Goal: Task Accomplishment & Management: Use online tool/utility

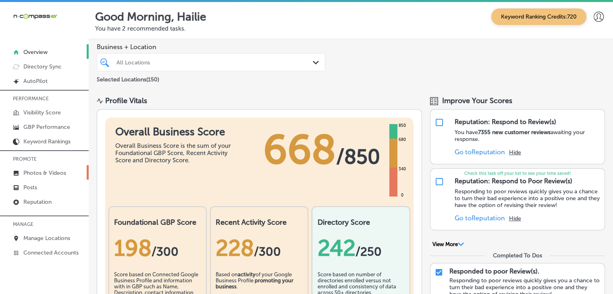
click at [51, 175] on p "Photos & Videos" at bounding box center [44, 173] width 43 height 7
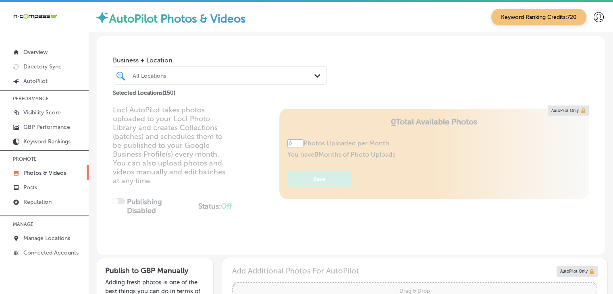
type input "5"
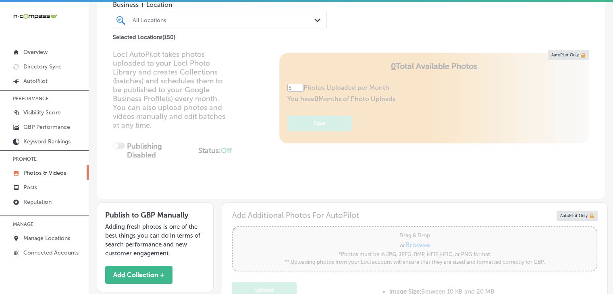
scroll to position [81, 0]
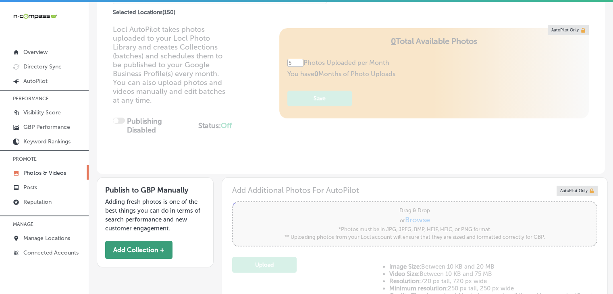
click at [168, 252] on button "Add Collection +" at bounding box center [138, 250] width 67 height 18
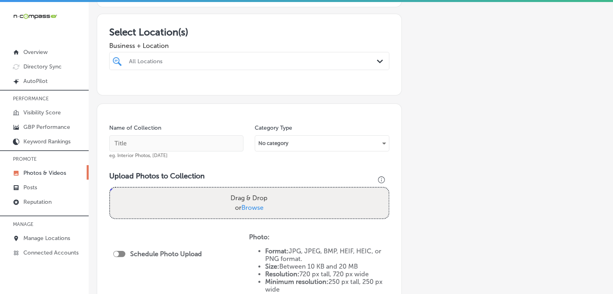
scroll to position [161, 0]
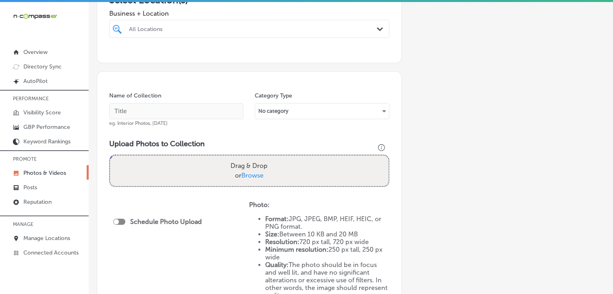
click at [238, 38] on div "All Locations Path Created with Sketch." at bounding box center [249, 29] width 280 height 18
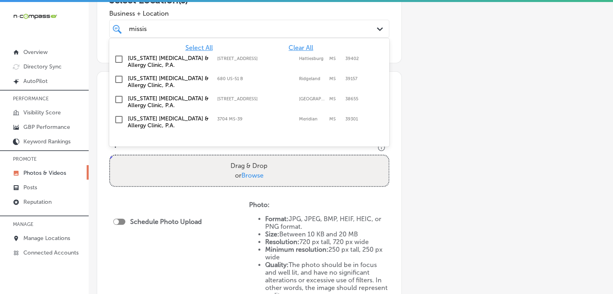
click at [282, 117] on label "3704 MS-39" at bounding box center [255, 119] width 77 height 5
type input "missis"
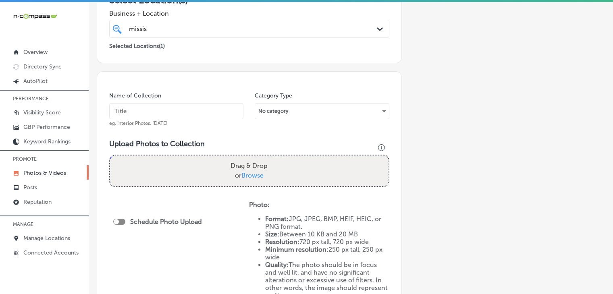
click at [183, 104] on input "text" at bounding box center [176, 111] width 134 height 16
click at [177, 135] on div "Name of Collection eg. Interior Photos, [DATE] Category Type No category Upload…" at bounding box center [249, 206] width 305 height 270
click at [177, 120] on div "Name of Collection eg. Interior Photos, [DATE]" at bounding box center [176, 109] width 134 height 35
click at [177, 115] on input "text" at bounding box center [176, 111] width 134 height 16
click at [202, 108] on input "[US_STATE] [DEMOGRAPHIC_DATA] & Allergy - [GEOGRAPHIC_DATA], [DATE], Week 3" at bounding box center [176, 111] width 134 height 16
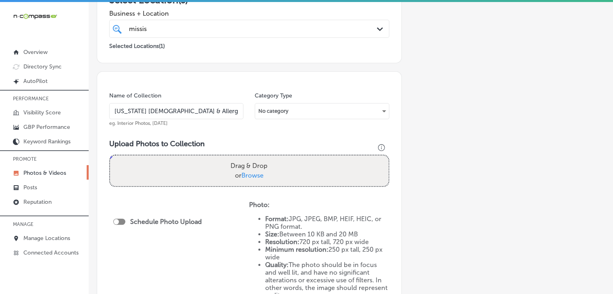
click at [202, 108] on input "[US_STATE] [DEMOGRAPHIC_DATA] & Allergy - [GEOGRAPHIC_DATA], [DATE], Week 3" at bounding box center [176, 111] width 134 height 16
type input "[US_STATE] [DEMOGRAPHIC_DATA] & Allergy - Meridian, [DATE], Week 1"
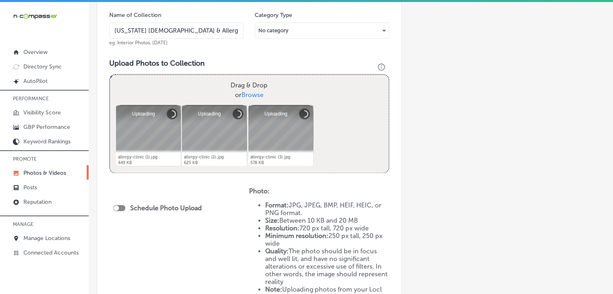
click at [118, 206] on div "Schedule Photo Upload" at bounding box center [179, 252] width 140 height 128
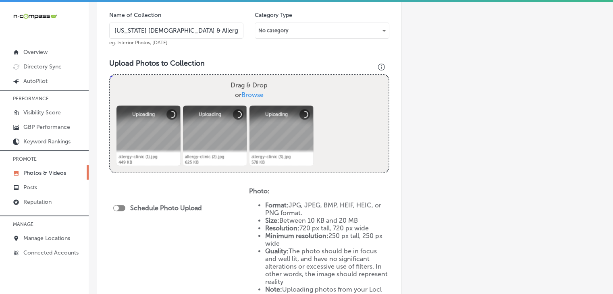
click at [121, 206] on div at bounding box center [119, 208] width 12 height 6
checkbox input "true"
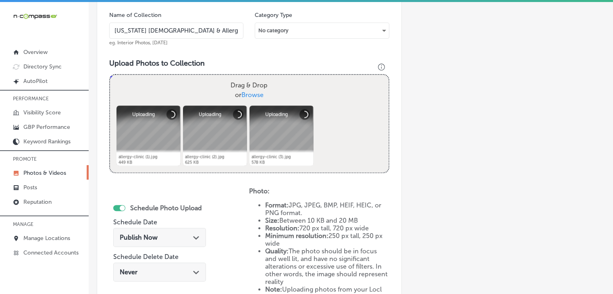
scroll to position [323, 0]
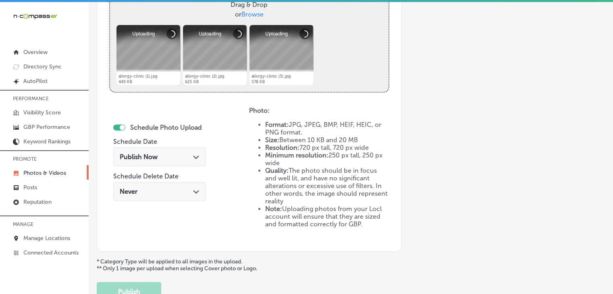
click at [253, 13] on span "Browse" at bounding box center [253, 14] width 22 height 8
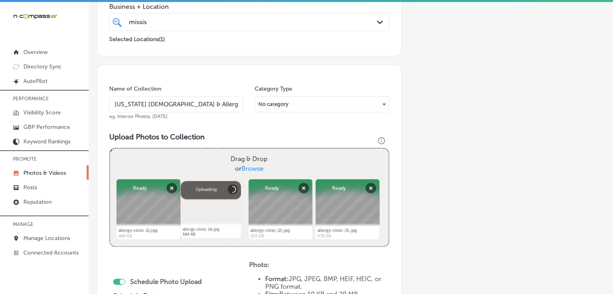
scroll to position [249, 0]
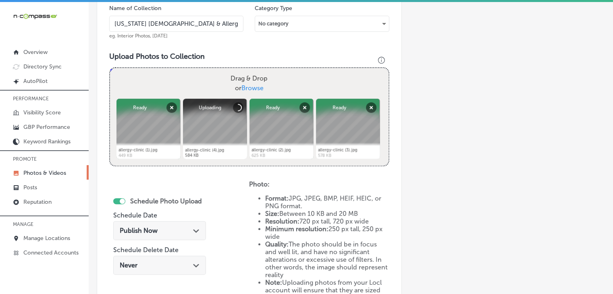
click at [151, 236] on div "Publish Now Path Created with Sketch." at bounding box center [159, 230] width 93 height 19
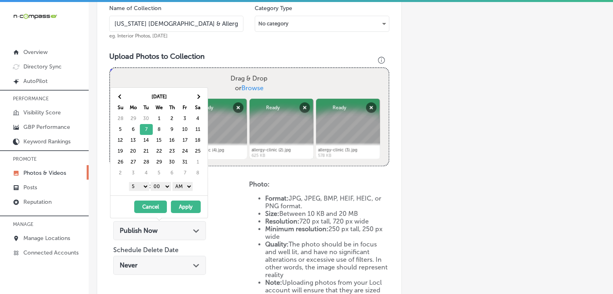
click at [145, 189] on select "1 2 3 4 5 6 7 8 9 10 11 12" at bounding box center [139, 186] width 20 height 9
click at [127, 94] on th "[DATE]" at bounding box center [159, 97] width 65 height 11
click at [126, 94] on th at bounding box center [120, 97] width 13 height 11
click at [187, 186] on select "AM PM" at bounding box center [183, 186] width 20 height 9
click at [187, 211] on button "Apply" at bounding box center [186, 207] width 30 height 13
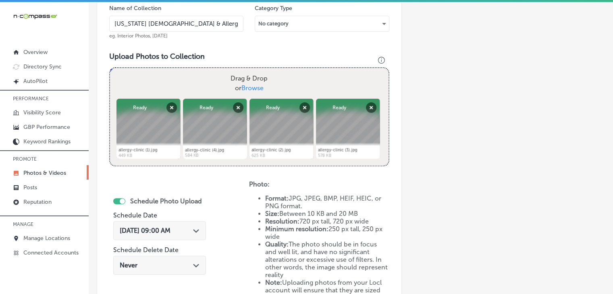
click at [187, 233] on div "[DATE] 09:00 AM Path Created with Sketch." at bounding box center [160, 231] width 80 height 8
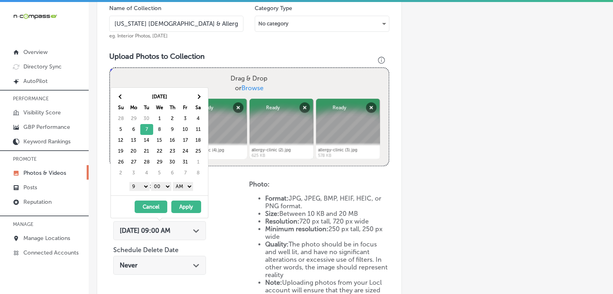
click at [189, 186] on select "AM PM" at bounding box center [183, 186] width 20 height 9
click at [187, 202] on button "Apply" at bounding box center [186, 207] width 30 height 13
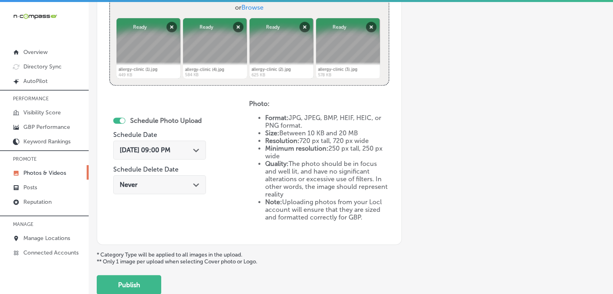
click at [152, 263] on div "Add a Collection Which Type of Image or Video Would You Like to Upload? Photo C…" at bounding box center [351, 7] width 509 height 573
click at [149, 275] on button "Publish" at bounding box center [129, 284] width 65 height 19
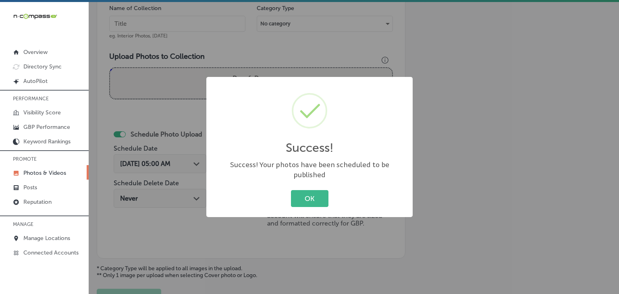
click at [204, 23] on div "Success! × Success! Your photos have been scheduled to be published OK Cancel" at bounding box center [309, 147] width 619 height 294
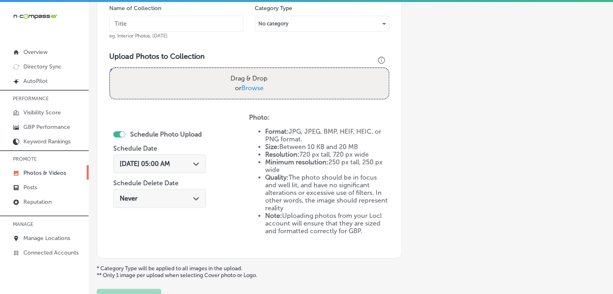
click at [204, 20] on input "text" at bounding box center [176, 24] width 134 height 16
paste input "[US_STATE] [DEMOGRAPHIC_DATA] & Allergy - Meridian, [DATE], Week"
type input "[US_STATE] [DEMOGRAPHIC_DATA] & Allergy - Meridian, [DATE], Week 2"
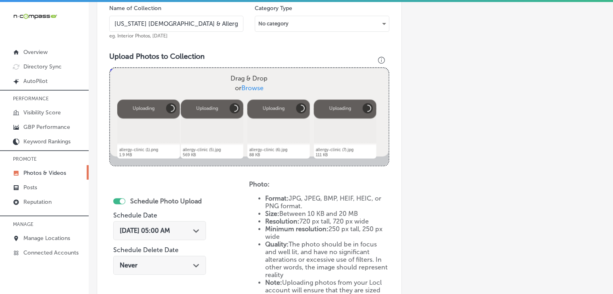
scroll to position [379, 0]
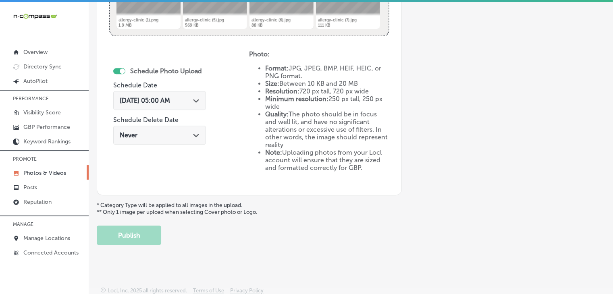
click at [191, 100] on div "[DATE] 05:00 AM Path Created with Sketch." at bounding box center [160, 101] width 80 height 8
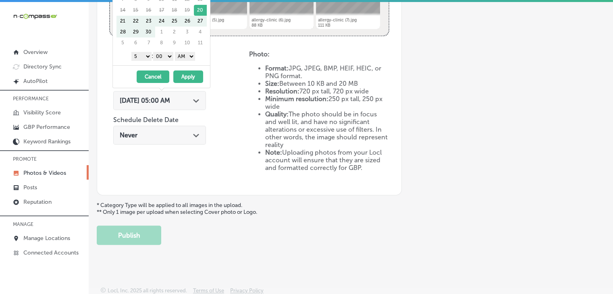
click at [268, 86] on strong "Size:" at bounding box center [272, 84] width 14 height 8
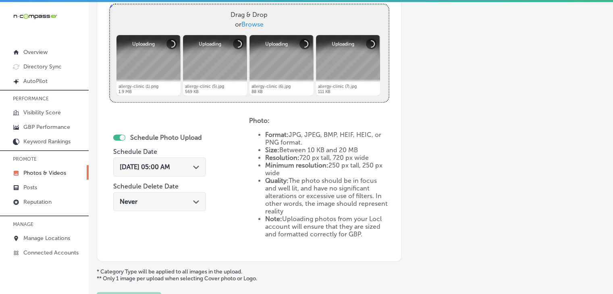
scroll to position [298, 0]
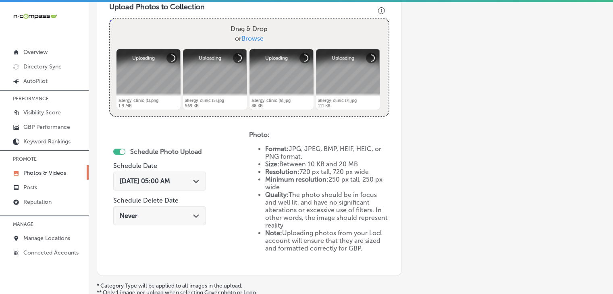
drag, startPoint x: 187, startPoint y: 176, endPoint x: 187, endPoint y: 161, distance: 14.9
click at [170, 177] on span "[DATE] 05:00 AM" at bounding box center [145, 181] width 50 height 8
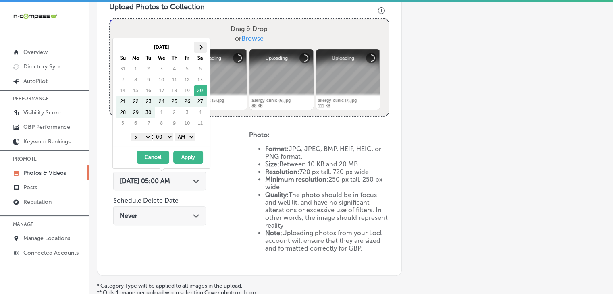
click at [197, 48] on th at bounding box center [200, 47] width 13 height 11
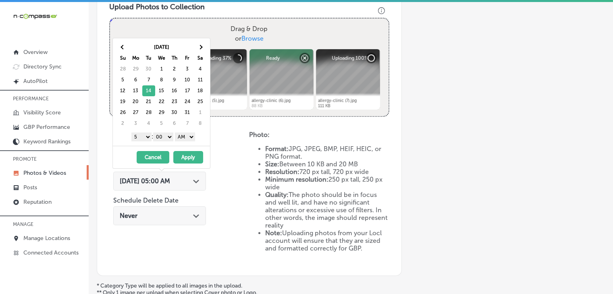
drag, startPoint x: 147, startPoint y: 134, endPoint x: 146, endPoint y: 139, distance: 4.9
click at [147, 134] on select "1 2 3 4 5 6 7 8 9 10 11 12" at bounding box center [141, 137] width 20 height 9
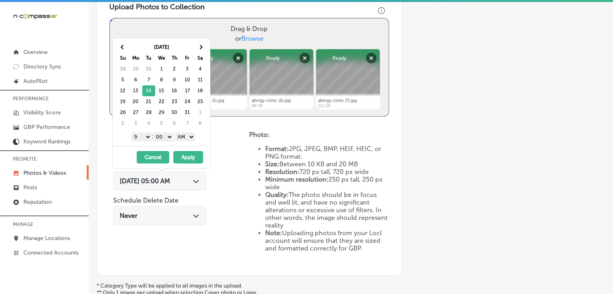
drag, startPoint x: 163, startPoint y: 138, endPoint x: 171, endPoint y: 138, distance: 8.1
click at [163, 138] on select "00 10 20 30 40 50" at bounding box center [163, 137] width 20 height 9
click at [193, 138] on select "AM PM" at bounding box center [185, 137] width 20 height 9
click at [190, 152] on button "Apply" at bounding box center [188, 157] width 30 height 13
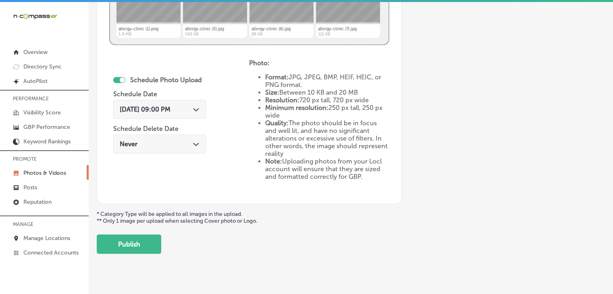
scroll to position [379, 0]
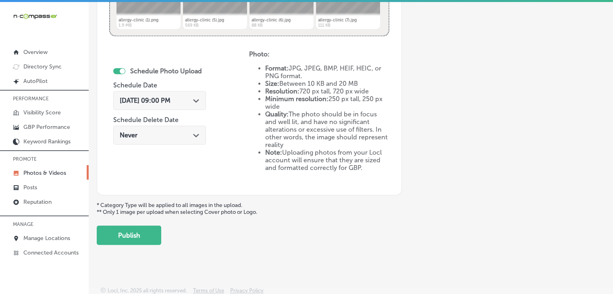
click at [156, 229] on button "Publish" at bounding box center [129, 235] width 65 height 19
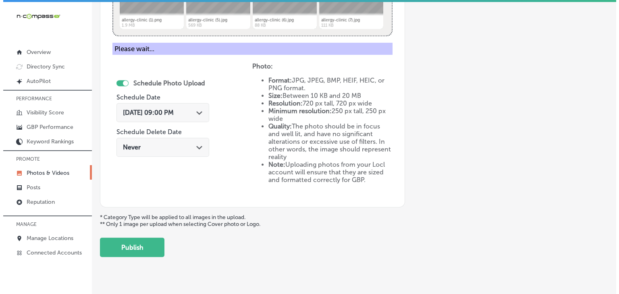
scroll to position [311, 0]
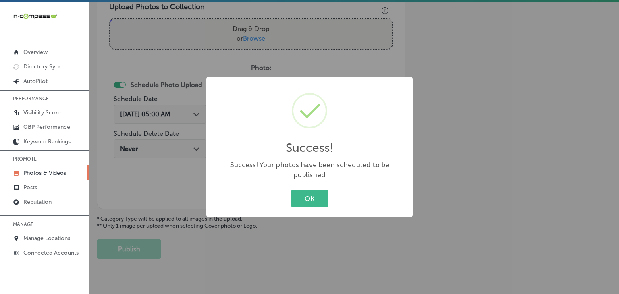
click at [182, 59] on div "Success! × Success! Your photos have been scheduled to be published OK Cancel" at bounding box center [309, 147] width 619 height 294
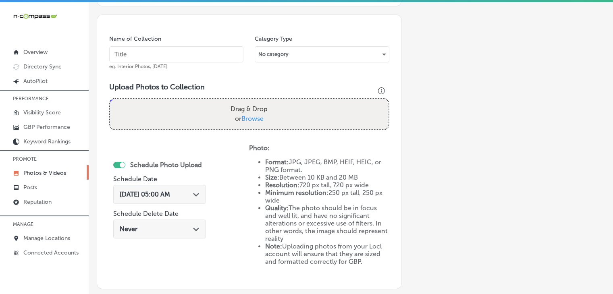
scroll to position [218, 0]
click at [182, 56] on input "text" at bounding box center [176, 55] width 134 height 16
paste input "[US_STATE] [DEMOGRAPHIC_DATA] & Allergy - Meridian, [DATE], Week"
type input "[US_STATE] [DEMOGRAPHIC_DATA] & Allergy - Meridian, [DATE], Week 3"
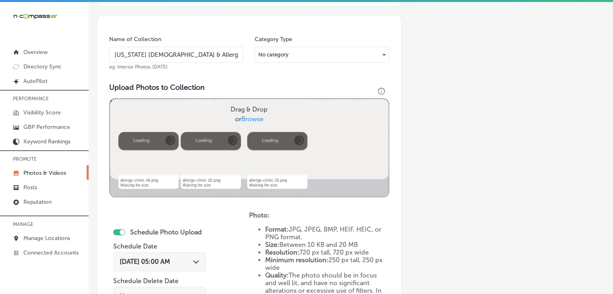
scroll to position [379, 0]
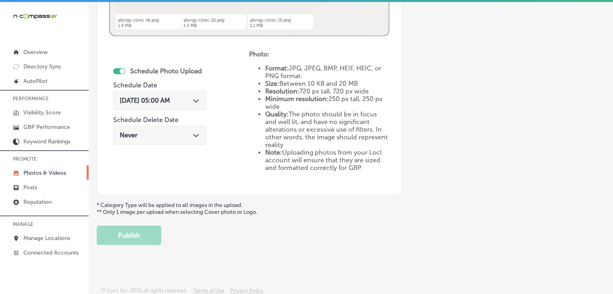
click at [177, 95] on div "[DATE] 05:00 AM Path Created with Sketch." at bounding box center [159, 100] width 93 height 19
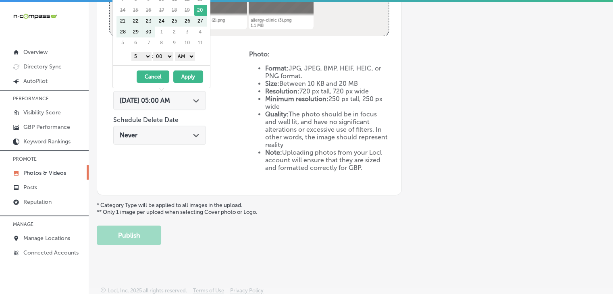
click at [279, 124] on li "Quality: The photo should be in focus and well lit, and have no significant alt…" at bounding box center [327, 129] width 124 height 38
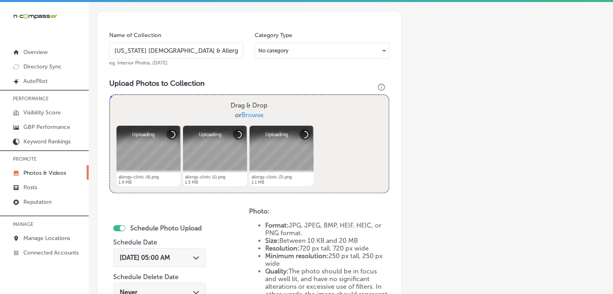
scroll to position [218, 0]
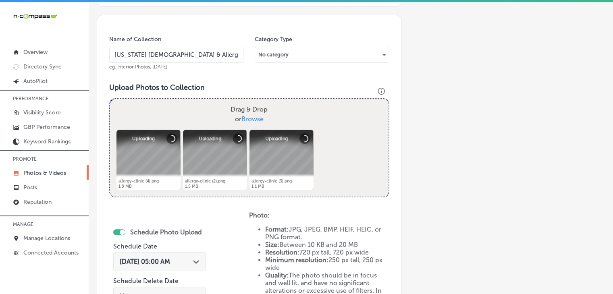
click at [170, 260] on span "[DATE] 05:00 AM" at bounding box center [145, 262] width 50 height 8
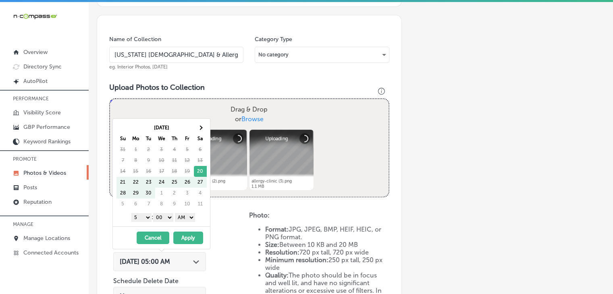
click at [206, 125] on table "[DATE] Su Mo Tu We Th Fr Sa 31 1 2 3 4 5 6 7 8 9 10 11 12 13 14 15 16 17 18 19 …" at bounding box center [161, 166] width 91 height 88
click at [206, 128] on th at bounding box center [200, 128] width 13 height 11
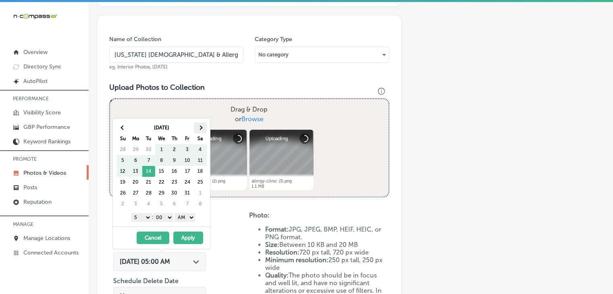
click at [206, 128] on th at bounding box center [200, 128] width 13 height 11
click at [115, 129] on div "[DATE] Su Mo Tu We Th Fr Sa 26 27 28 29 30 31 1 2 3 4 5 6 7 8 9 10 11 12 13 14 …" at bounding box center [161, 173] width 97 height 108
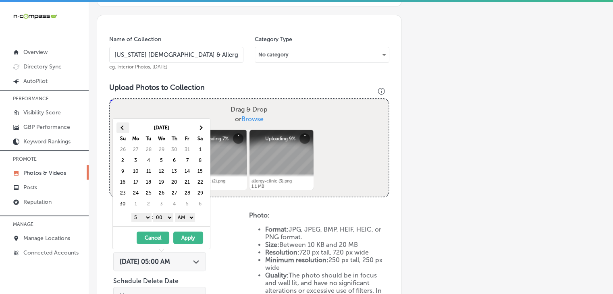
click at [121, 129] on th at bounding box center [123, 128] width 13 height 11
click at [145, 220] on select "1 2 3 4 5 6 7 8 9 10 11 12" at bounding box center [141, 217] width 20 height 9
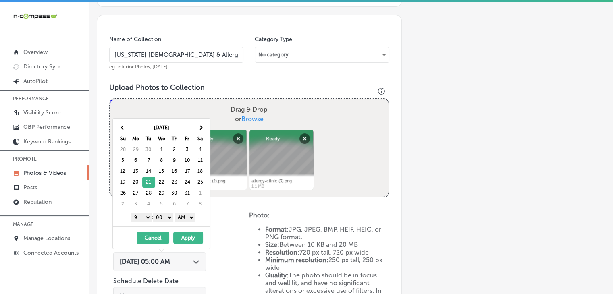
click at [164, 223] on div "[DATE] Su Mo Tu We Th Fr Sa 28 29 30 1 2 3 4 5 6 7 8 9 10 11 12 13 14 15 16 17 …" at bounding box center [161, 173] width 97 height 108
click at [179, 218] on select "AM PM" at bounding box center [185, 217] width 20 height 9
click at [180, 233] on button "Apply" at bounding box center [188, 238] width 30 height 13
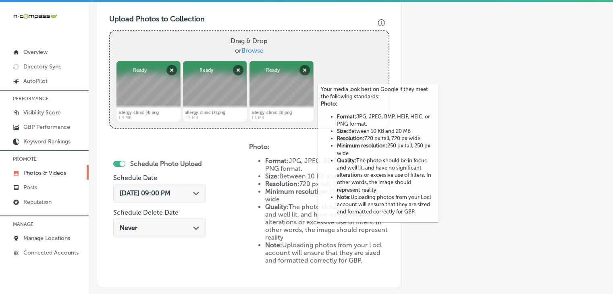
scroll to position [379, 0]
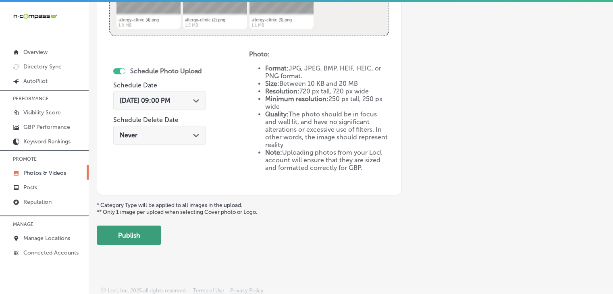
click at [152, 234] on button "Publish" at bounding box center [129, 235] width 65 height 19
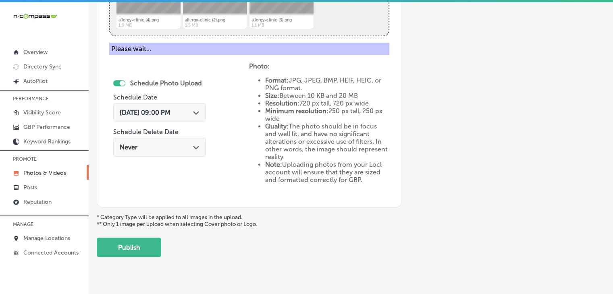
scroll to position [218, 0]
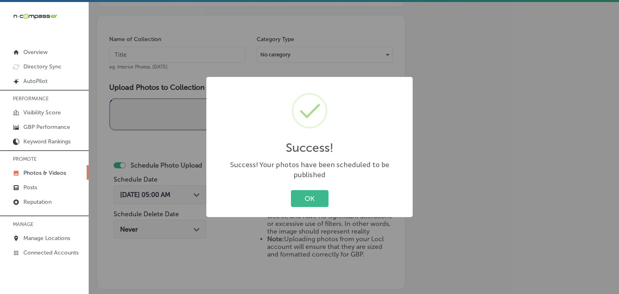
click at [218, 51] on div "Success! × Success! Your photos have been scheduled to be published OK Cancel" at bounding box center [309, 147] width 619 height 294
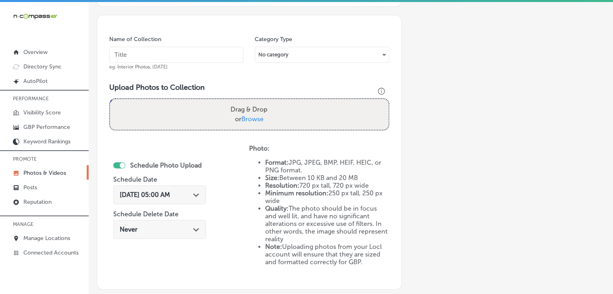
click at [217, 51] on input "text" at bounding box center [176, 55] width 134 height 16
paste input "[US_STATE] [DEMOGRAPHIC_DATA] & Allergy - Meridian, [DATE], Week"
type input "[US_STATE] [DEMOGRAPHIC_DATA] & Allergy - Meridian, [DATE], Week 4"
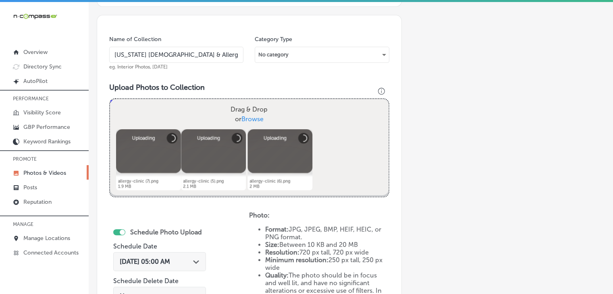
scroll to position [298, 0]
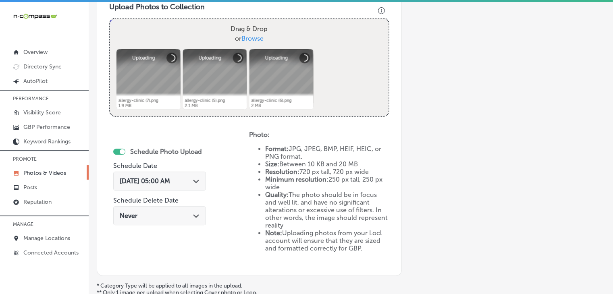
click at [170, 179] on span "[DATE] 05:00 AM" at bounding box center [145, 181] width 50 height 8
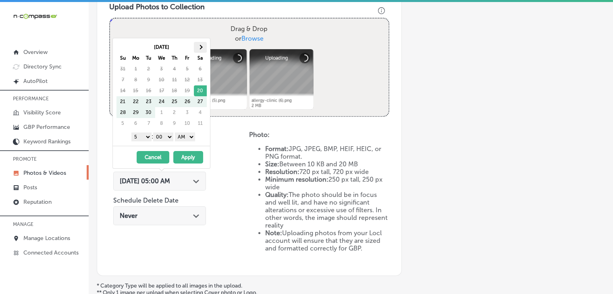
click at [198, 44] on th at bounding box center [200, 47] width 13 height 11
click at [146, 135] on select "1 2 3 4 5 6 7 8 9 10 11 12" at bounding box center [141, 137] width 20 height 9
click at [178, 138] on select "AM PM" at bounding box center [185, 137] width 20 height 9
click at [180, 155] on button "Apply" at bounding box center [188, 157] width 30 height 13
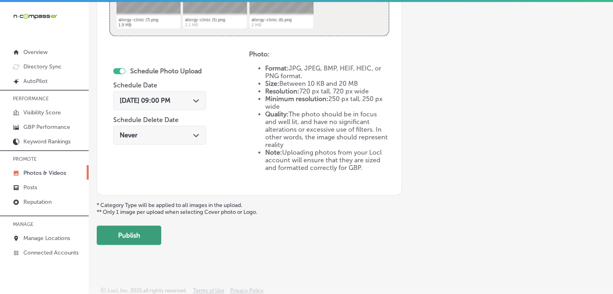
click at [120, 233] on button "Publish" at bounding box center [129, 235] width 65 height 19
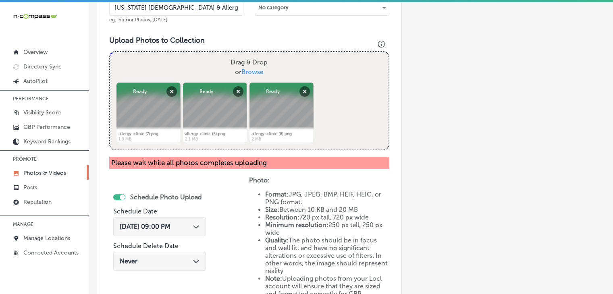
scroll to position [392, 0]
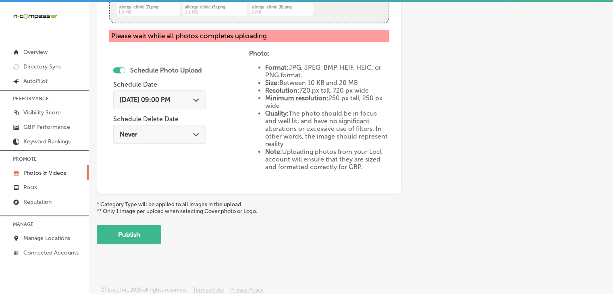
click at [156, 249] on div "Upload Photo & Video Keyword Ranking Credits: 720 Back Add a Collection Which T…" at bounding box center [351, 149] width 525 height 294
click at [157, 242] on button "Publish" at bounding box center [129, 234] width 65 height 19
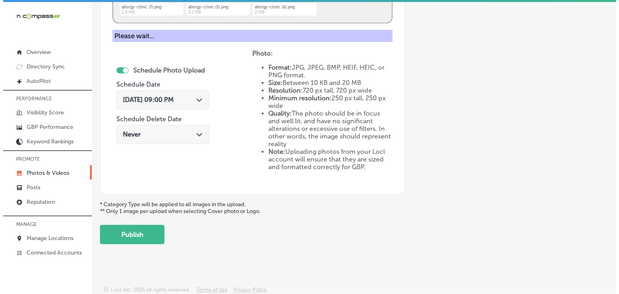
scroll to position [0, 0]
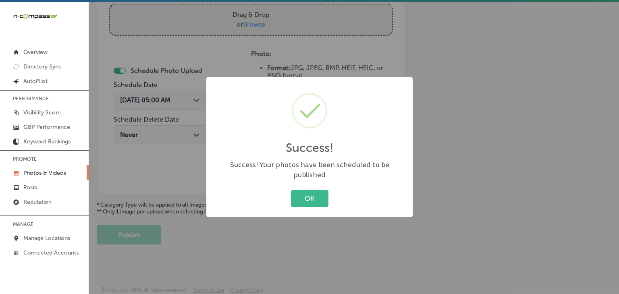
click at [246, 77] on div "Success! × Success! Your photos have been scheduled to be published OK Cancel" at bounding box center [309, 147] width 619 height 294
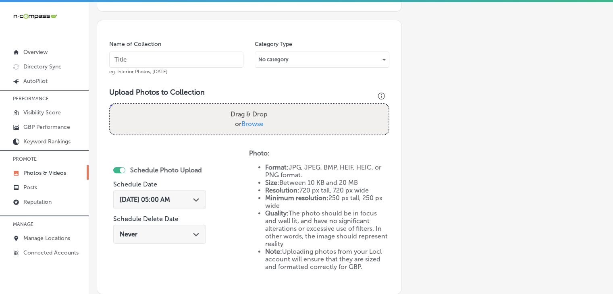
scroll to position [151, 0]
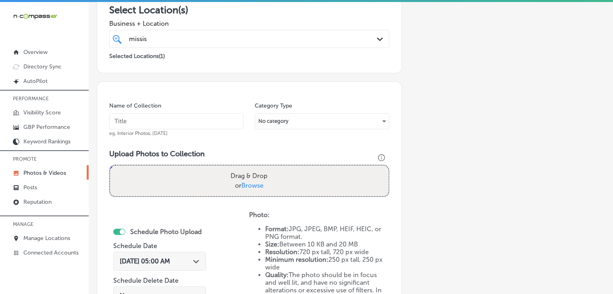
click at [219, 113] on input "text" at bounding box center [176, 121] width 134 height 16
paste input "[US_STATE] [DEMOGRAPHIC_DATA] & Allergy - Meridian, [DATE], Week"
click at [196, 119] on input "[US_STATE] [DEMOGRAPHIC_DATA] & Allergy - Meridian, [DATE], Week" at bounding box center [176, 121] width 134 height 16
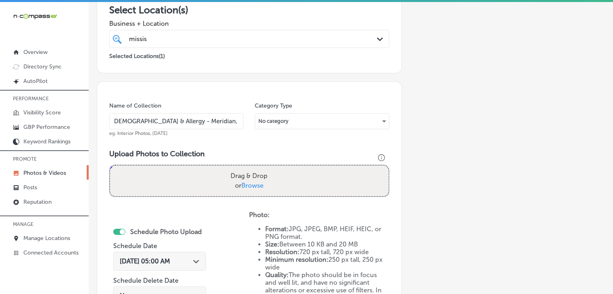
scroll to position [0, 40]
type input "[US_STATE] [DEMOGRAPHIC_DATA] & Allergy - Meridian, [DATE], Week 1"
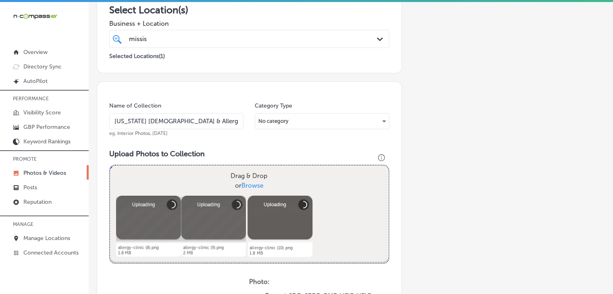
scroll to position [232, 0]
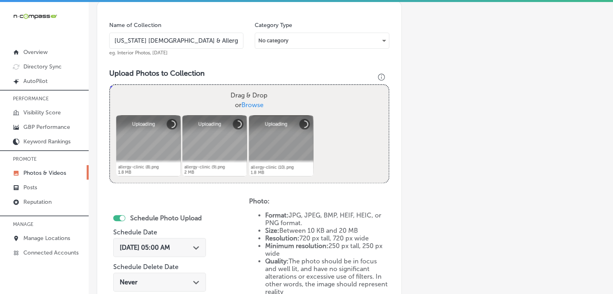
click at [150, 244] on span "[DATE] 05:00 AM" at bounding box center [145, 248] width 50 height 8
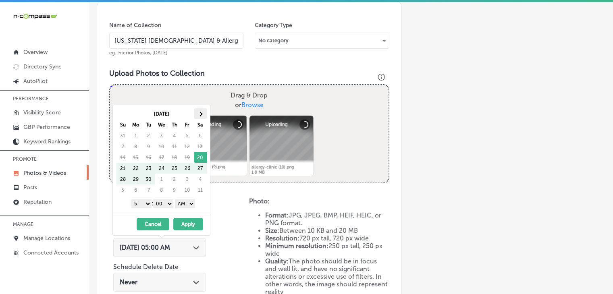
click at [204, 113] on th at bounding box center [200, 113] width 13 height 11
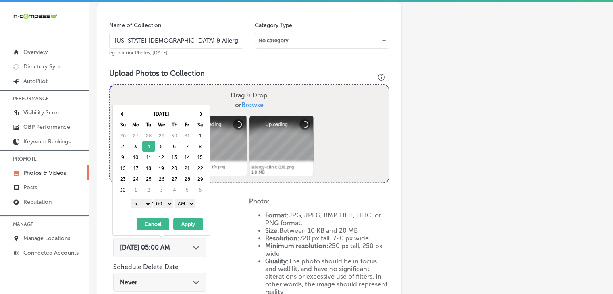
click at [145, 204] on select "1 2 3 4 5 6 7 8 9 10 11 12" at bounding box center [141, 204] width 20 height 9
click at [165, 204] on select "00 10 20 30 40 50" at bounding box center [163, 204] width 20 height 9
drag, startPoint x: 182, startPoint y: 202, endPoint x: 183, endPoint y: 206, distance: 4.2
click at [182, 202] on select "AM PM" at bounding box center [185, 204] width 20 height 9
click at [176, 200] on select "AM PM" at bounding box center [185, 204] width 20 height 9
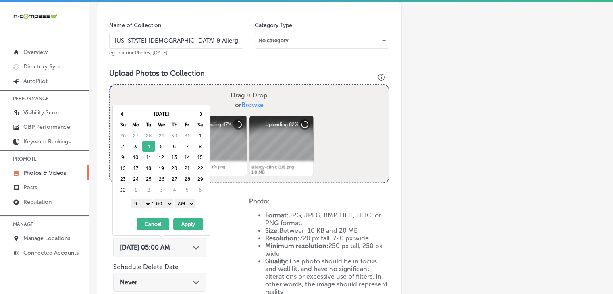
click at [184, 204] on select "AM PM" at bounding box center [185, 204] width 20 height 9
click at [184, 219] on button "Apply" at bounding box center [188, 224] width 30 height 13
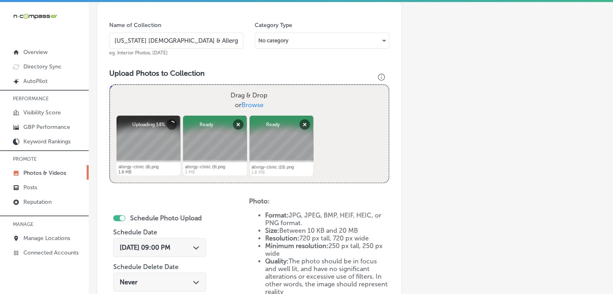
scroll to position [313, 0]
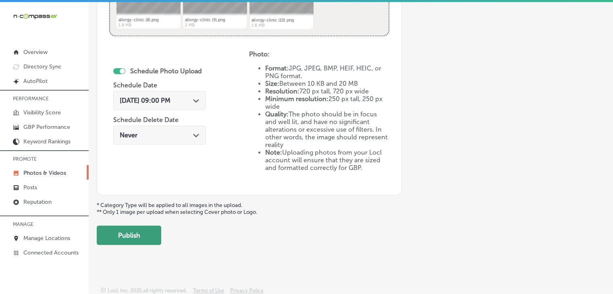
click at [132, 226] on button "Publish" at bounding box center [129, 235] width 65 height 19
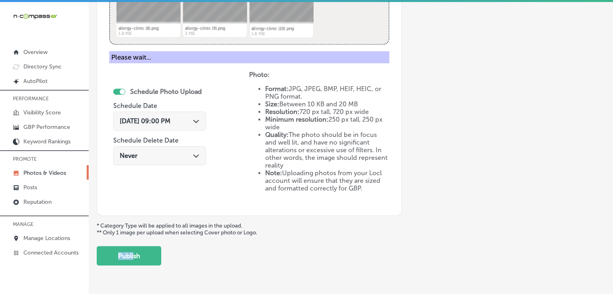
scroll to position [311, 0]
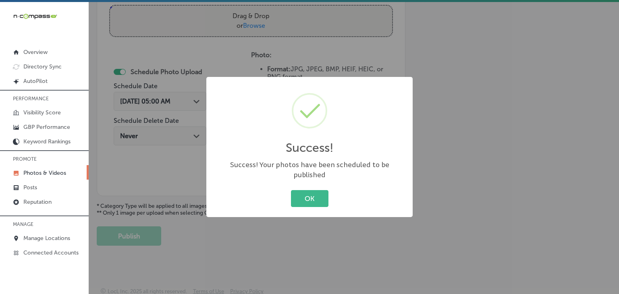
click at [263, 224] on div "Success! × Success! Your photos have been scheduled to be published OK Cancel" at bounding box center [309, 147] width 619 height 294
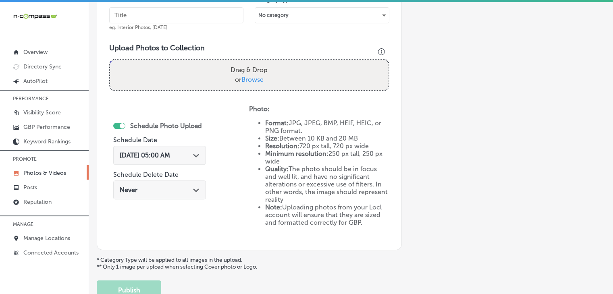
scroll to position [232, 0]
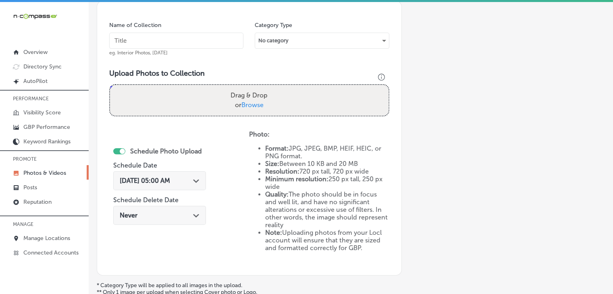
click at [195, 36] on input "text" at bounding box center [176, 41] width 134 height 16
paste input "[US_STATE] [DEMOGRAPHIC_DATA] & Allergy - Meridian, [DATE], Week"
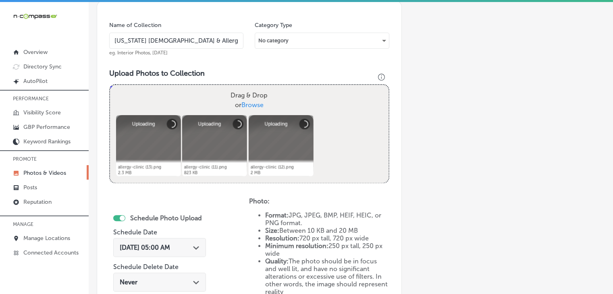
click at [170, 244] on span "[DATE] 05:00 AM" at bounding box center [145, 248] width 50 height 8
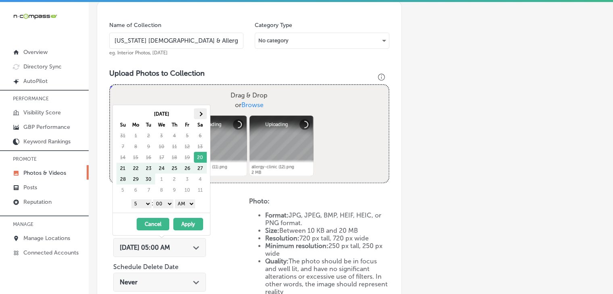
click at [199, 117] on th at bounding box center [200, 113] width 13 height 11
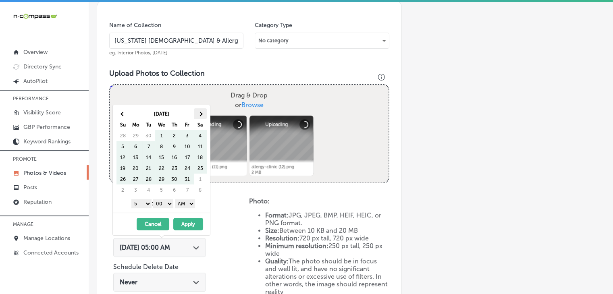
click at [199, 117] on th at bounding box center [200, 113] width 13 height 11
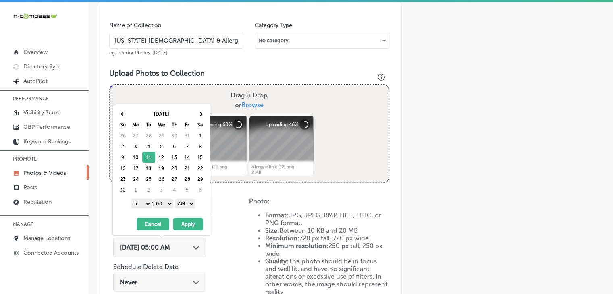
click at [135, 202] on select "1 2 3 4 5 6 7 8 9 10 11 12" at bounding box center [141, 204] width 20 height 9
drag, startPoint x: 184, startPoint y: 202, endPoint x: 184, endPoint y: 207, distance: 4.8
click at [184, 202] on select "AM PM" at bounding box center [185, 204] width 20 height 9
click at [185, 223] on button "Apply" at bounding box center [188, 224] width 30 height 13
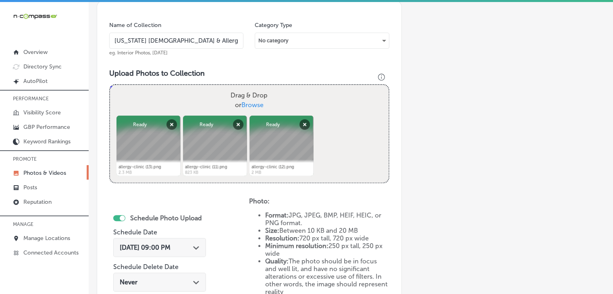
click at [216, 37] on input "[US_STATE] [DEMOGRAPHIC_DATA] & Allergy - Meridian, [DATE], Week 3" at bounding box center [176, 41] width 134 height 16
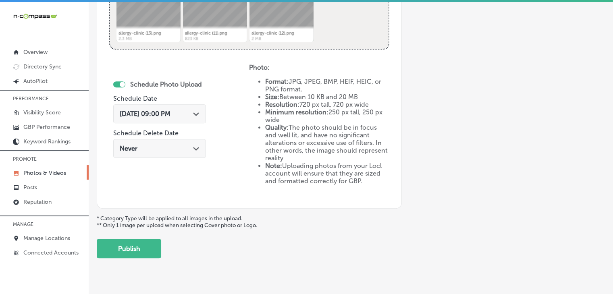
scroll to position [379, 0]
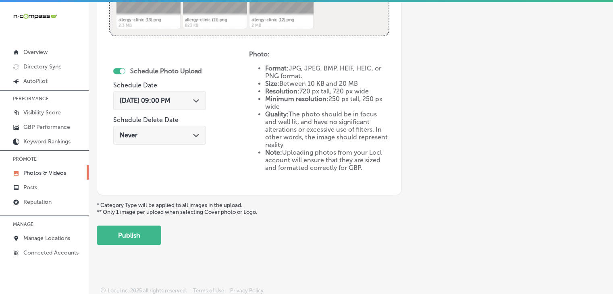
type input "[US_STATE] [DEMOGRAPHIC_DATA] & Allergy - Meridian, [DATE], Week 2"
click at [152, 230] on button "Publish" at bounding box center [129, 235] width 65 height 19
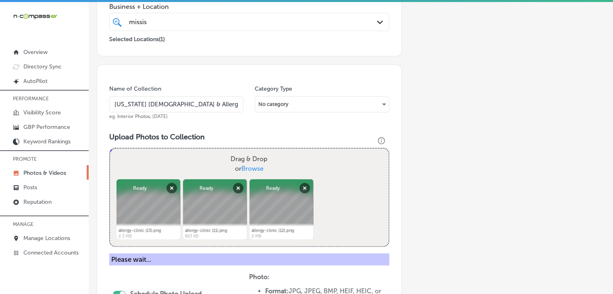
scroll to position [137, 0]
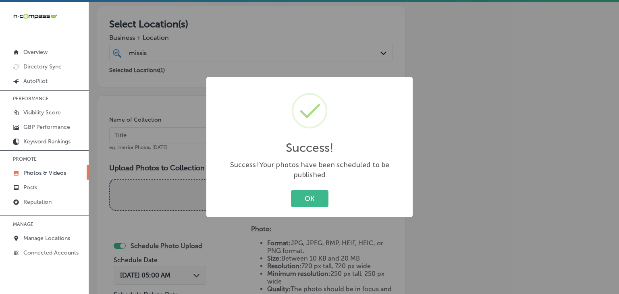
click at [194, 145] on div "Success! × Success! Your photos have been scheduled to be published OK Cancel" at bounding box center [309, 147] width 619 height 294
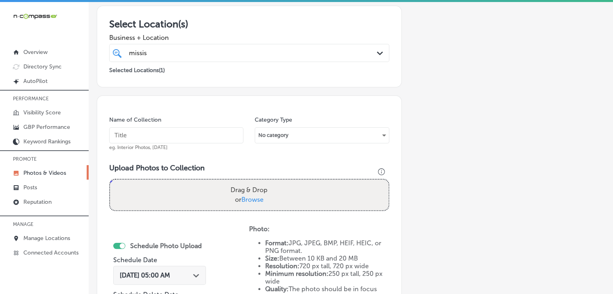
click at [195, 133] on input "text" at bounding box center [176, 135] width 134 height 16
paste input "[US_STATE] [DEMOGRAPHIC_DATA] & Allergy - Meridian, [DATE], Week"
type input "[US_STATE] [DEMOGRAPHIC_DATA] & Allergy - Meridian, [DATE], Week 3"
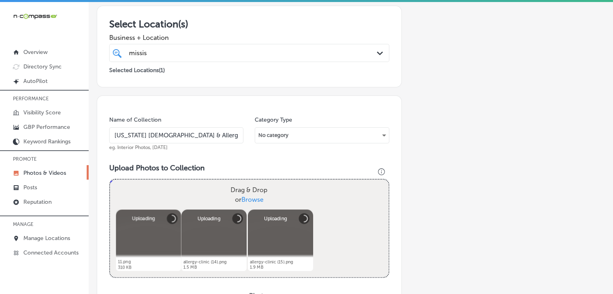
scroll to position [218, 0]
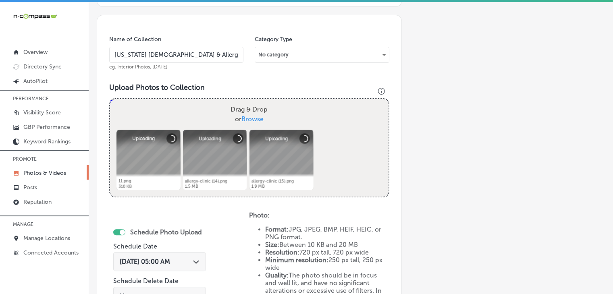
click at [138, 258] on span "[DATE] 05:00 AM" at bounding box center [145, 262] width 50 height 8
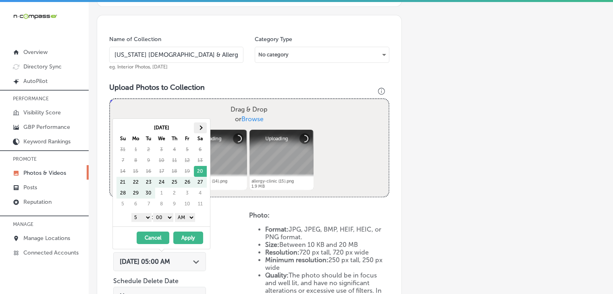
click at [198, 132] on th at bounding box center [200, 128] width 13 height 11
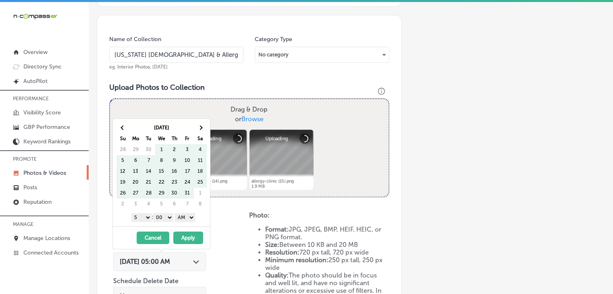
click at [198, 131] on th at bounding box center [200, 128] width 13 height 11
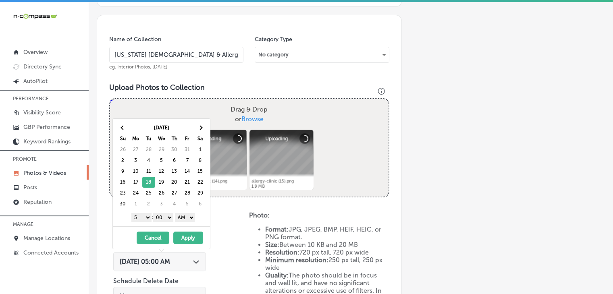
click at [144, 218] on select "1 2 3 4 5 6 7 8 9 10 11 12" at bounding box center [141, 217] width 20 height 9
click at [184, 219] on select "AM PM" at bounding box center [185, 217] width 20 height 9
click at [188, 233] on button "Apply" at bounding box center [188, 238] width 30 height 13
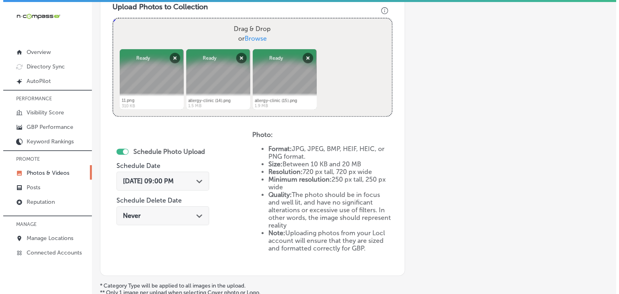
scroll to position [379, 0]
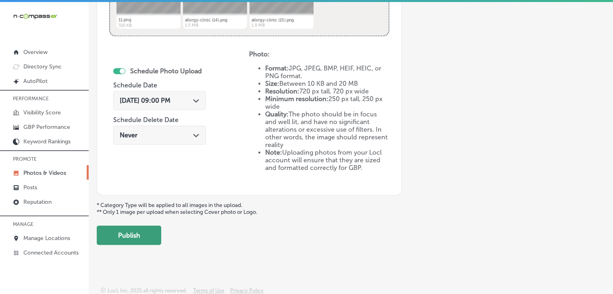
click at [129, 238] on button "Publish" at bounding box center [129, 235] width 65 height 19
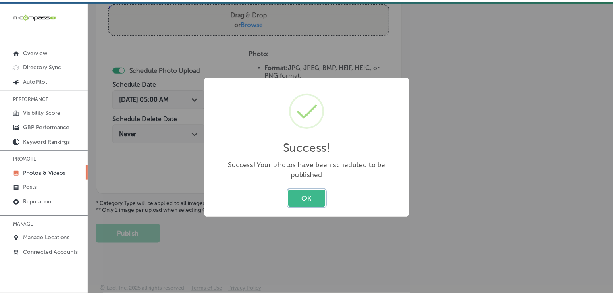
scroll to position [313, 0]
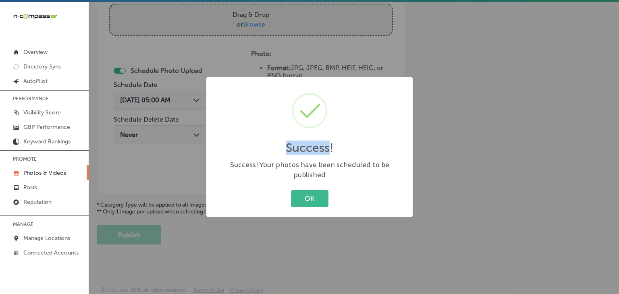
click at [352, 22] on div "Success! × Success! Your photos have been scheduled to be published OK Cancel" at bounding box center [309, 147] width 619 height 294
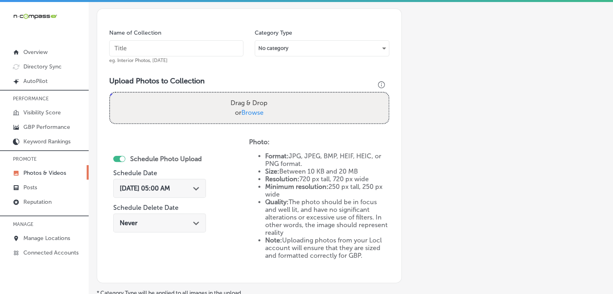
scroll to position [151, 0]
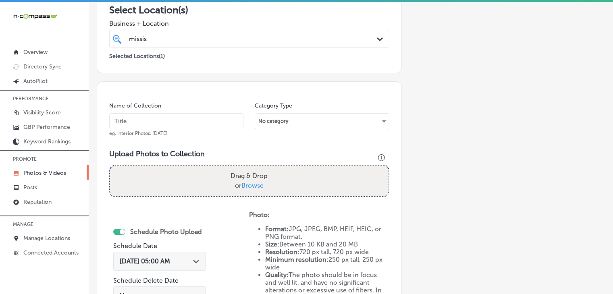
click at [206, 46] on div "missis missis Path Created with Sketch." at bounding box center [249, 39] width 280 height 18
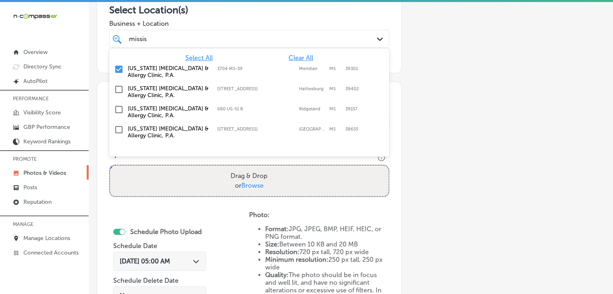
click at [294, 56] on span "Clear All" at bounding box center [301, 58] width 25 height 8
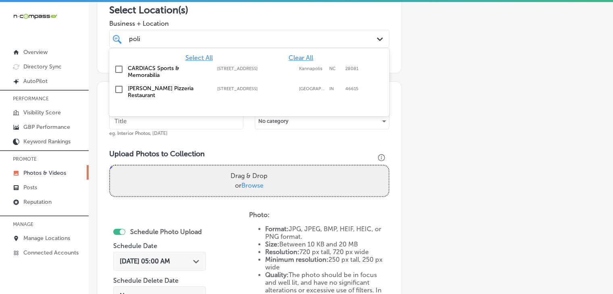
click at [282, 87] on label "[STREET_ADDRESS]" at bounding box center [255, 88] width 77 height 5
click at [359, 86] on div "CARDIACS Sports & Memorabilia [STREET_ADDRESS][GEOGRAPHIC_DATA][STREET_ADDRESS]" at bounding box center [250, 91] width 274 height 17
click at [253, 68] on label "[STREET_ADDRESS]" at bounding box center [255, 68] width 77 height 5
type input "poli"
click at [225, 132] on div "Name of Collection eg. Interior Photos, [DATE]" at bounding box center [176, 119] width 134 height 35
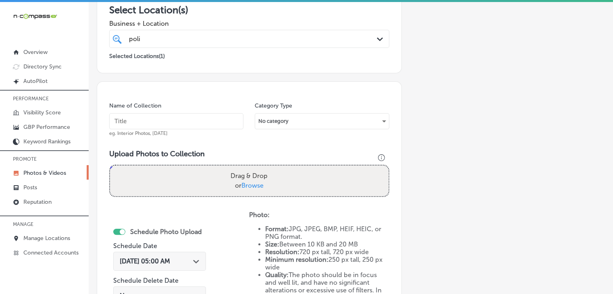
click at [176, 123] on input "text" at bounding box center [176, 121] width 134 height 16
type input "P"
type input "p"
type input "[PERSON_NAME] Pizzeria Restaurant, [DATE], Week 1"
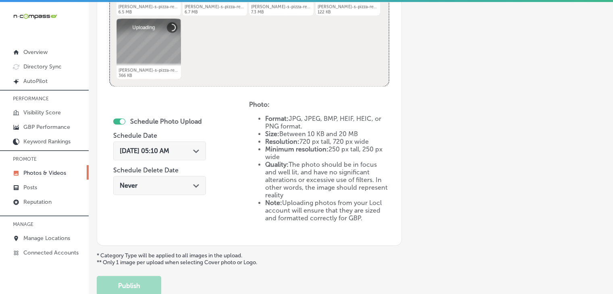
scroll to position [393, 0]
click at [169, 146] on span "[DATE] 05:10 AM" at bounding box center [145, 150] width 50 height 8
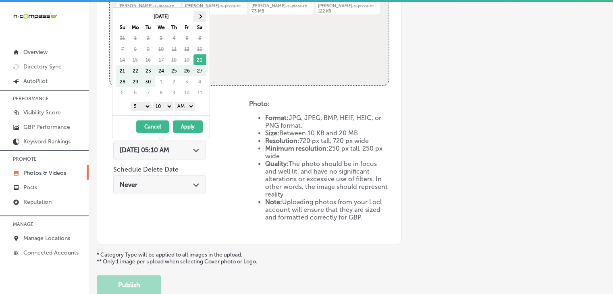
click at [204, 13] on th at bounding box center [200, 16] width 13 height 11
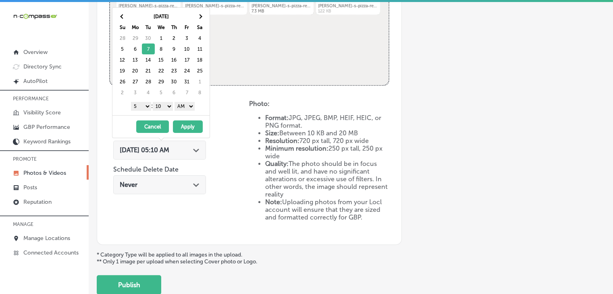
click at [144, 106] on select "1 2 3 4 5 6 7 8 9 10 11 12" at bounding box center [141, 106] width 20 height 9
click at [170, 105] on select "00 10 20 30 40 50" at bounding box center [163, 106] width 20 height 9
click at [194, 104] on select "AM PM" at bounding box center [185, 106] width 20 height 9
click at [193, 125] on button "Apply" at bounding box center [188, 127] width 30 height 13
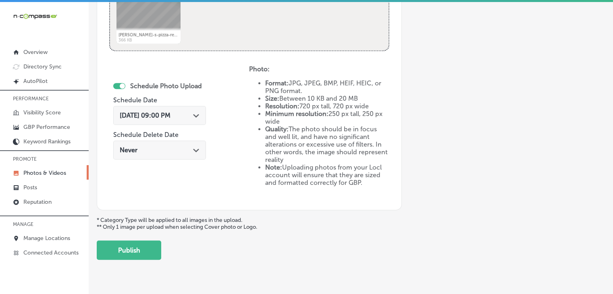
scroll to position [443, 0]
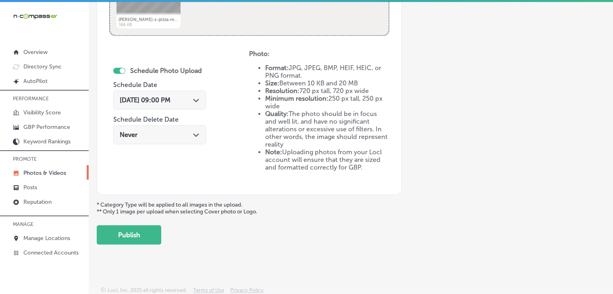
click at [122, 234] on button "Publish" at bounding box center [129, 234] width 65 height 19
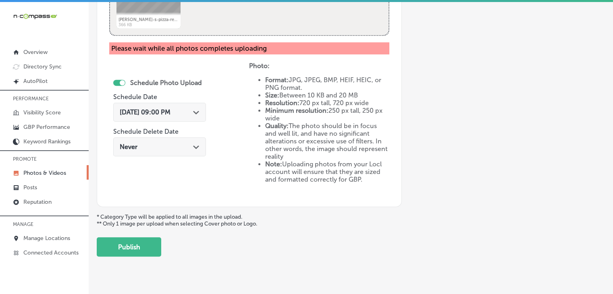
click at [154, 248] on button "Publish" at bounding box center [129, 247] width 65 height 19
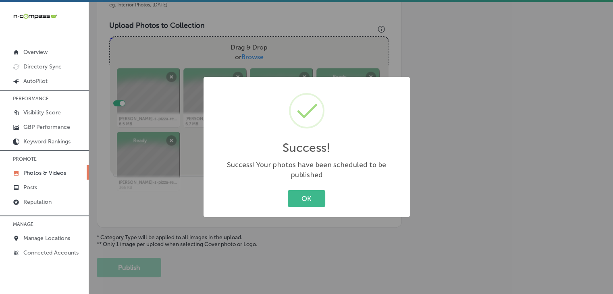
scroll to position [201, 0]
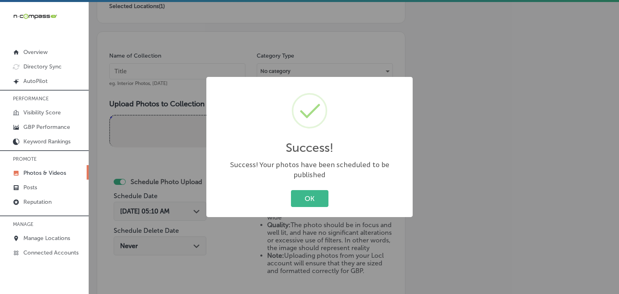
click at [198, 66] on div "Success! × Success! Your photos have been scheduled to be published OK Cancel" at bounding box center [309, 147] width 619 height 294
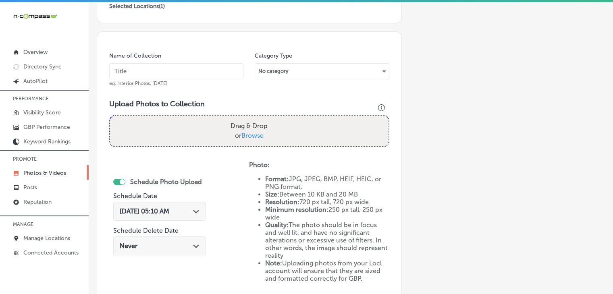
click at [196, 70] on input "text" at bounding box center [176, 71] width 134 height 16
paste input "[PERSON_NAME] Pizzeria Restaurant, [DATE], Week"
type input "[PERSON_NAME] Pizzeria Restaurant, [DATE], Week 2"
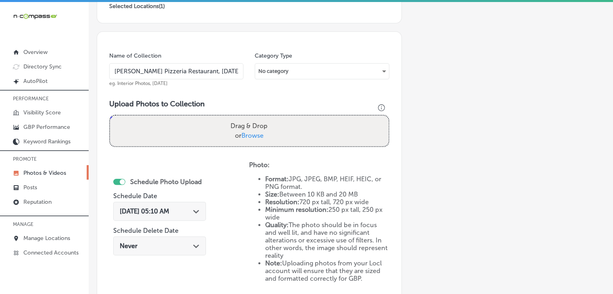
click at [221, 75] on input "[PERSON_NAME] Pizzeria Restaurant, [DATE], Week 2" at bounding box center [176, 71] width 134 height 16
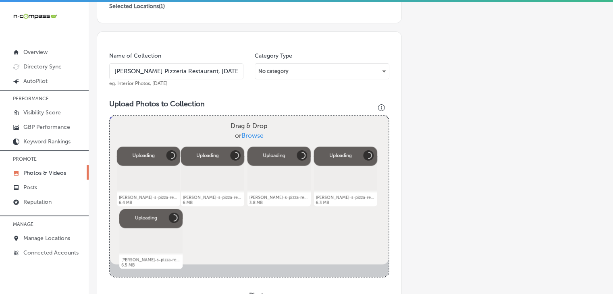
scroll to position [363, 0]
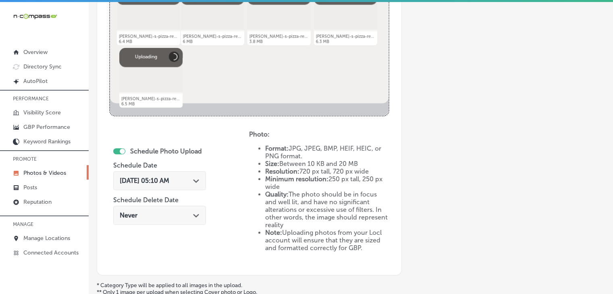
click at [182, 175] on div "[DATE] 05:10 AM Path Created with Sketch." at bounding box center [159, 180] width 93 height 19
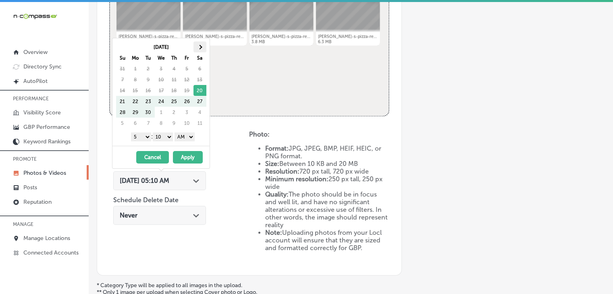
click at [202, 44] on th at bounding box center [200, 47] width 13 height 11
click at [137, 133] on select "1 2 3 4 5 6 7 8 9 10 11 12" at bounding box center [141, 137] width 20 height 9
drag, startPoint x: 132, startPoint y: 133, endPoint x: 135, endPoint y: 139, distance: 6.5
click at [132, 133] on select "1 2 3 4 5 6 7 8 9 10 11 12" at bounding box center [141, 137] width 20 height 9
click at [163, 140] on select "00 10 20 30 40 50" at bounding box center [163, 137] width 20 height 9
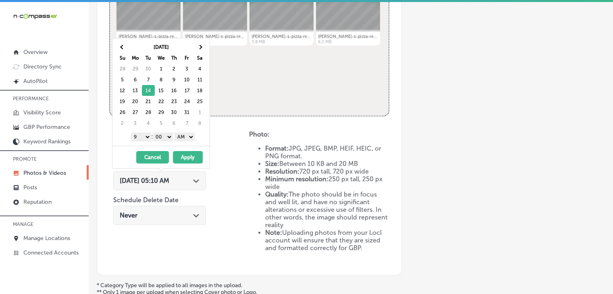
click at [186, 136] on select "AM PM" at bounding box center [185, 137] width 20 height 9
click at [186, 154] on button "Apply" at bounding box center [188, 157] width 30 height 13
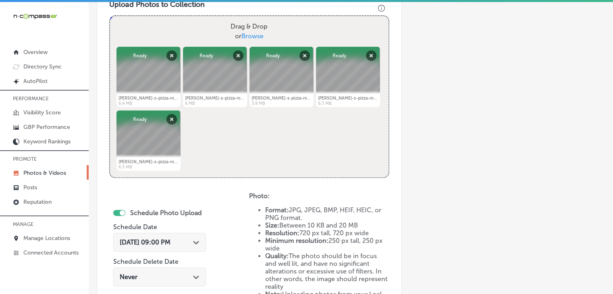
scroll to position [443, 0]
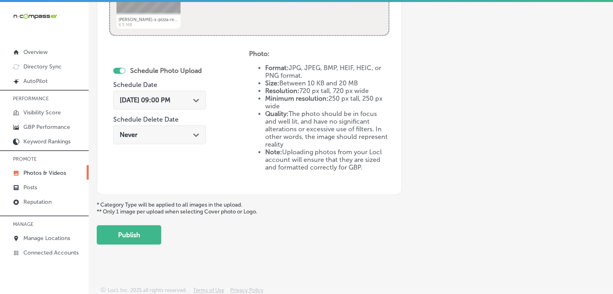
click at [155, 236] on button "Publish" at bounding box center [129, 234] width 65 height 19
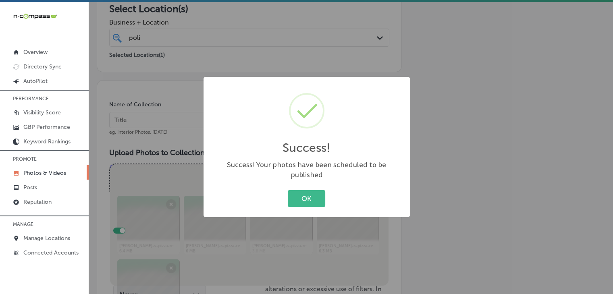
scroll to position [121, 0]
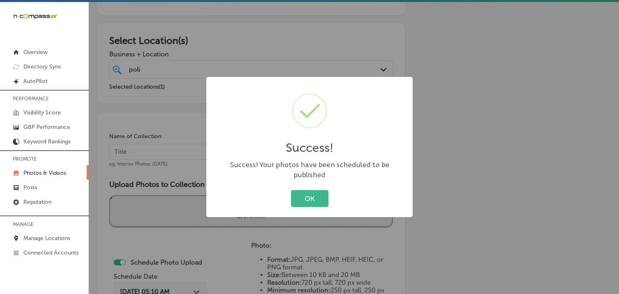
click at [195, 166] on div "Success! × Success! Your photos have been scheduled to be published OK Cancel" at bounding box center [309, 147] width 619 height 294
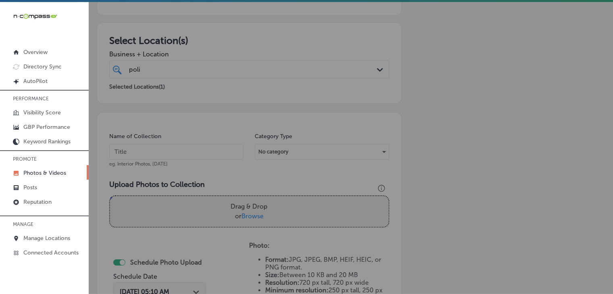
click at [190, 146] on input "text" at bounding box center [176, 152] width 134 height 16
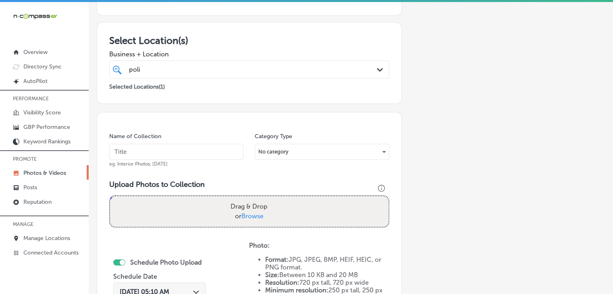
paste input "[PERSON_NAME] Pizzeria Restaurant, [DATE], Week"
type input "[PERSON_NAME] Pizzeria Restaurant, [DATE], Week 3"
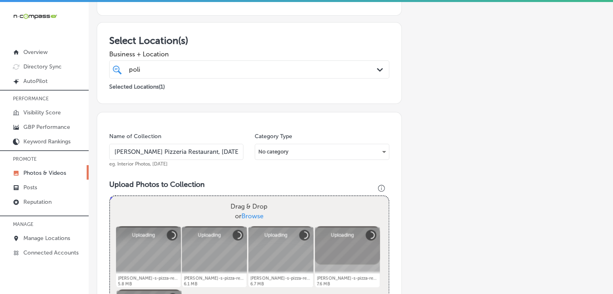
scroll to position [363, 0]
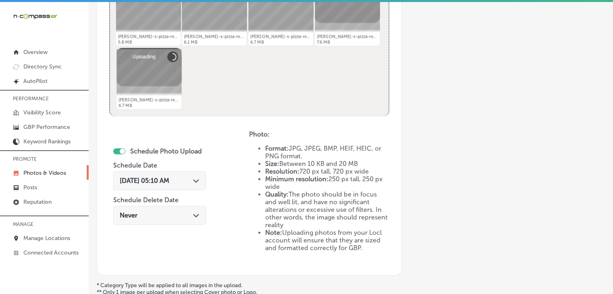
click at [180, 186] on div "[DATE] 05:10 AM Path Created with Sketch." at bounding box center [159, 180] width 93 height 19
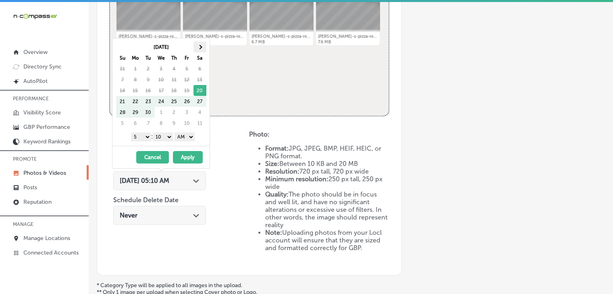
click at [205, 49] on th at bounding box center [200, 47] width 13 height 11
click at [138, 137] on select "1 2 3 4 5 6 7 8 9 10 11 12" at bounding box center [141, 137] width 20 height 9
click at [153, 140] on div "1 2 3 4 5 6 7 8 9 10 11 12 : 00 10 20 30 40 50 AM PM" at bounding box center [163, 137] width 94 height 12
click at [158, 140] on select "00 10 20 30 40 50" at bounding box center [163, 137] width 20 height 9
click at [186, 138] on select "AM PM" at bounding box center [185, 137] width 20 height 9
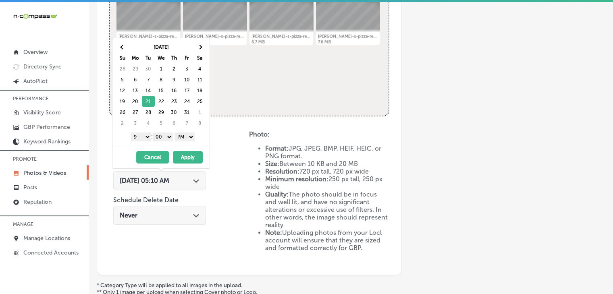
click at [188, 155] on button "Apply" at bounding box center [188, 157] width 30 height 13
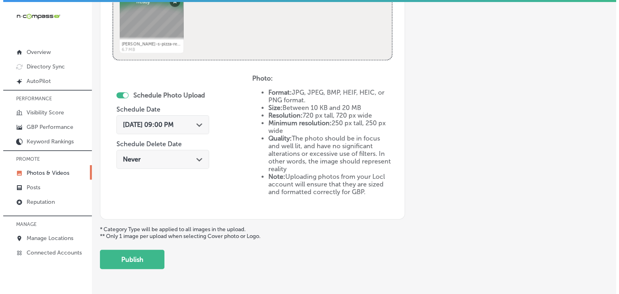
scroll to position [443, 0]
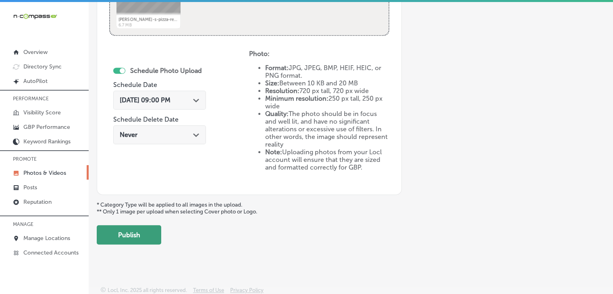
click at [138, 239] on button "Publish" at bounding box center [129, 234] width 65 height 19
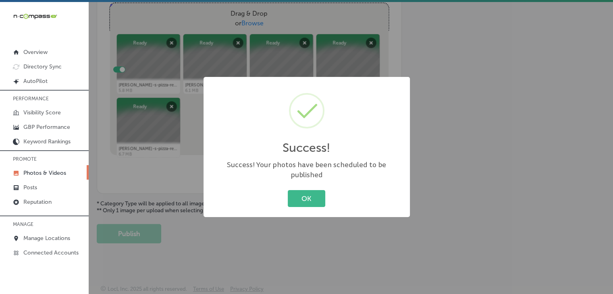
scroll to position [313, 0]
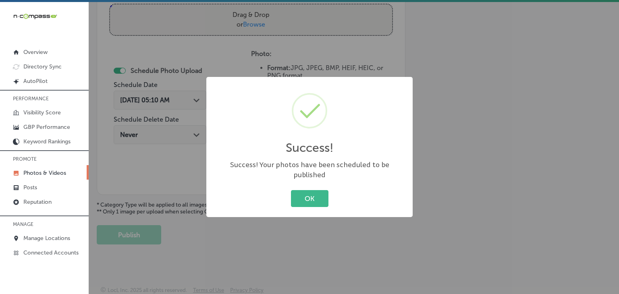
click at [325, 57] on div "Success! × Success! Your photos have been scheduled to be published OK Cancel" at bounding box center [309, 147] width 619 height 294
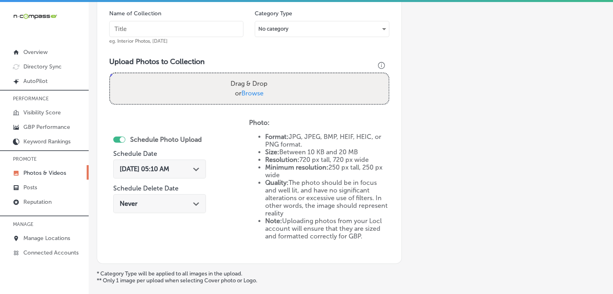
scroll to position [232, 0]
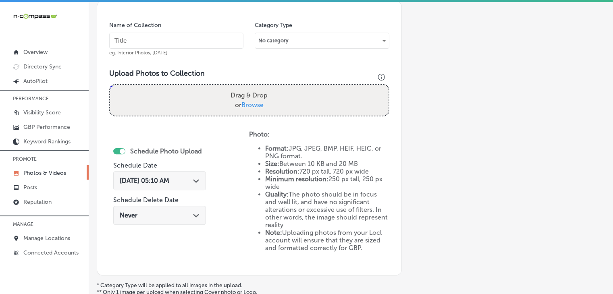
click at [167, 48] on input "text" at bounding box center [176, 41] width 134 height 16
paste input "[PERSON_NAME] Pizzeria Restaurant, [DATE], Week"
type input "[PERSON_NAME] Pizzeria Restaurant, [DATE], Week 4"
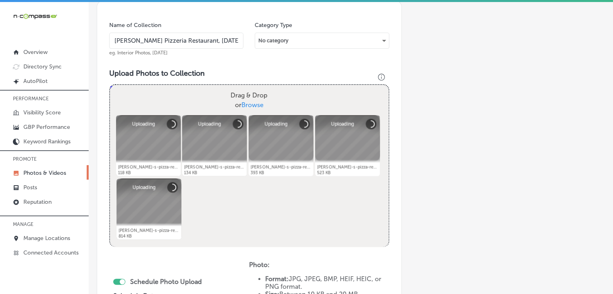
scroll to position [313, 0]
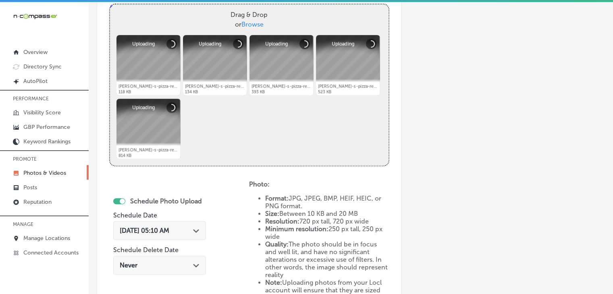
click at [169, 228] on span "[DATE] 05:10 AM" at bounding box center [145, 231] width 50 height 8
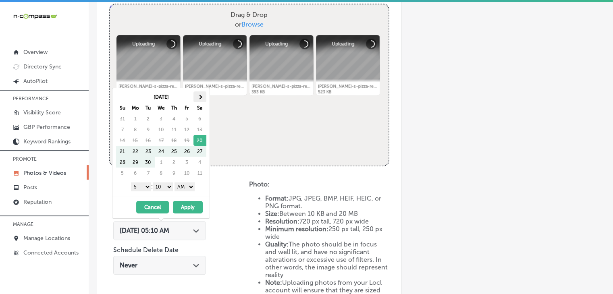
click at [198, 102] on th "Sa" at bounding box center [200, 107] width 13 height 11
click at [198, 101] on th at bounding box center [200, 97] width 13 height 11
click at [144, 188] on select "1 2 3 4 5 6 7 8 9 10 11 12" at bounding box center [141, 187] width 20 height 9
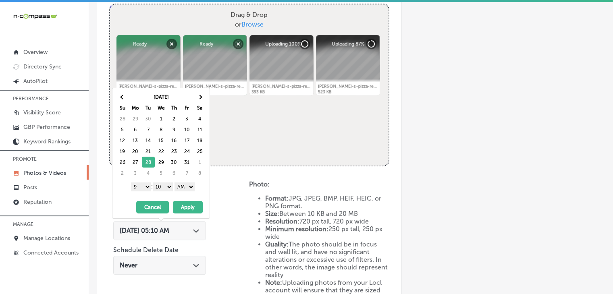
click at [164, 181] on div "1 2 3 4 5 6 7 8 9 10 11 12 : 00 10 20 30 40 50 AM PM" at bounding box center [163, 187] width 94 height 12
drag, startPoint x: 164, startPoint y: 184, endPoint x: 165, endPoint y: 190, distance: 5.3
click at [164, 185] on select "00 10 20 30 40 50" at bounding box center [163, 187] width 20 height 9
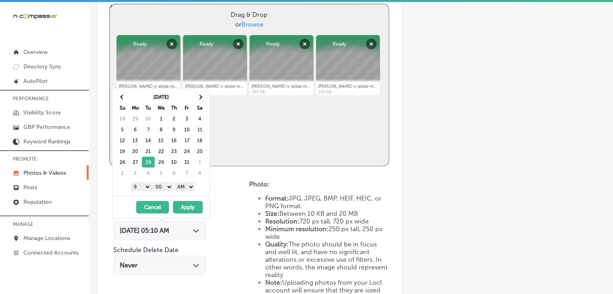
click at [180, 194] on div "[DATE] Su Mo Tu We Th Fr Sa 28 29 30 1 2 3 4 5 6 7 8 9 10 11 12 13 14 15 16 17 …" at bounding box center [161, 142] width 97 height 108
click at [183, 190] on select "AM PM" at bounding box center [185, 187] width 20 height 9
click at [183, 203] on button "Apply" at bounding box center [188, 207] width 30 height 13
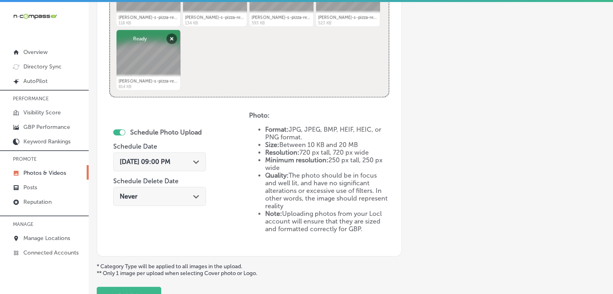
scroll to position [393, 0]
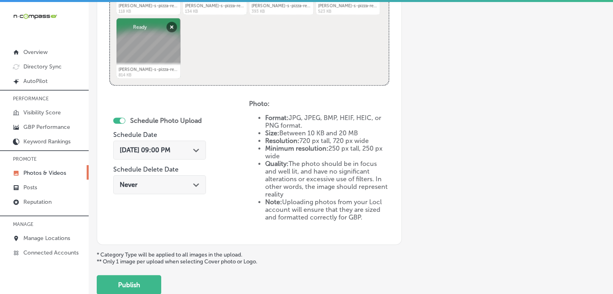
click at [135, 287] on button "Publish" at bounding box center [129, 284] width 65 height 19
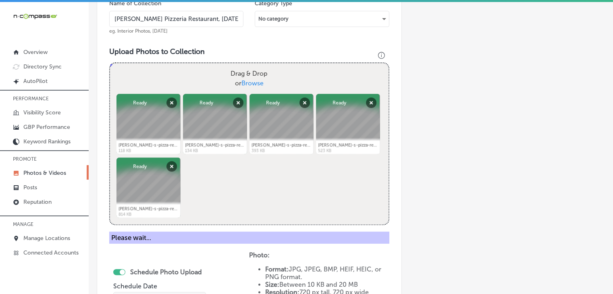
scroll to position [71, 0]
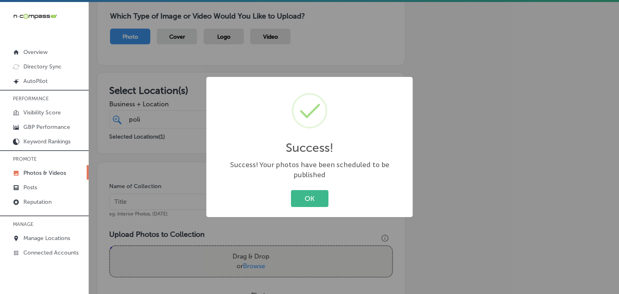
click at [188, 183] on div "Success! × Success! Your photos have been scheduled to be published OK Cancel" at bounding box center [309, 147] width 619 height 294
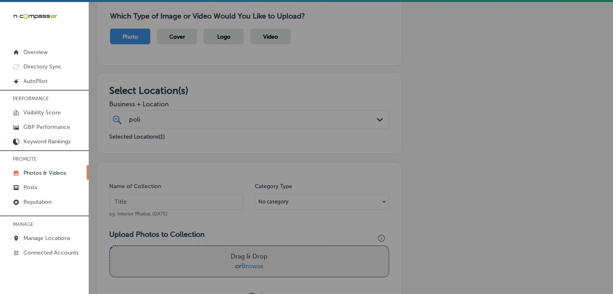
click at [184, 197] on input "text" at bounding box center [176, 202] width 134 height 16
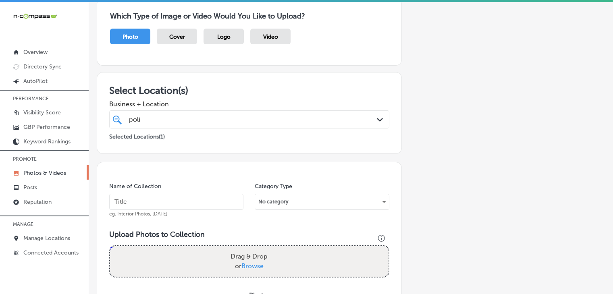
paste input "[PERSON_NAME] Pizzeria Restaurant, [DATE], Week"
click at [190, 201] on input "[PERSON_NAME] Pizzeria Restaurant, [DATE], Week" at bounding box center [176, 202] width 134 height 16
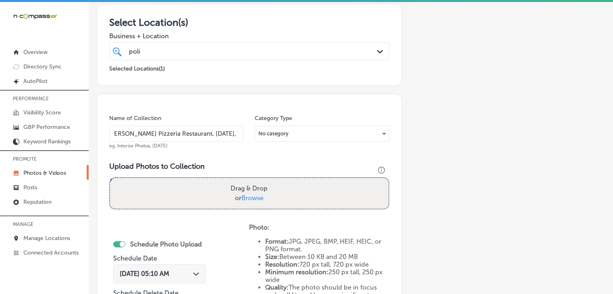
scroll to position [151, 0]
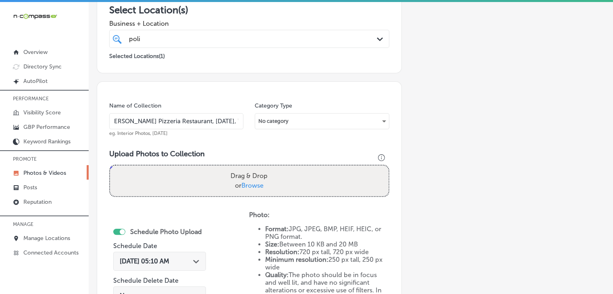
type input "[PERSON_NAME] Pizzeria Restaurant, [DATE], Week 1"
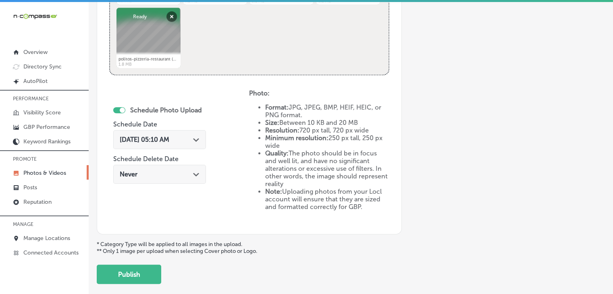
scroll to position [443, 0]
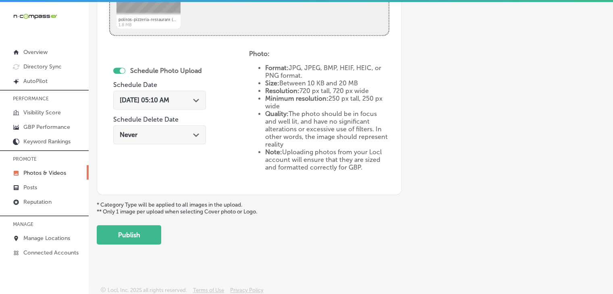
click at [195, 97] on div "[DATE] 05:10 AM Path Created with Sketch." at bounding box center [160, 100] width 80 height 8
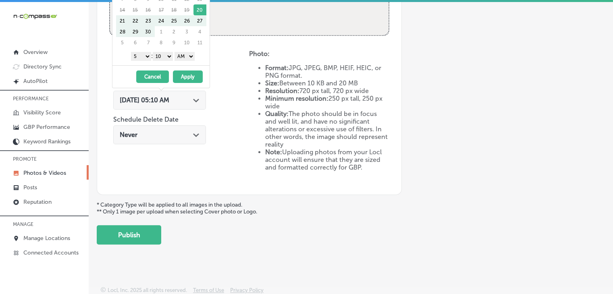
click at [260, 107] on ul "Format: JPG, JPEG, BMP, HEIF, HEIC, or PNG format. Size: Between 10 KB and 20 M…" at bounding box center [319, 117] width 140 height 107
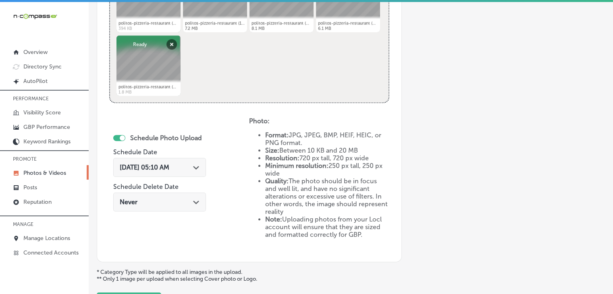
scroll to position [363, 0]
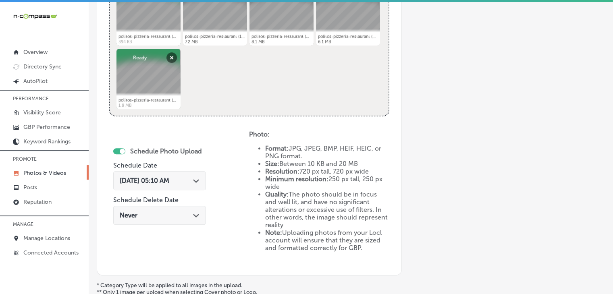
click at [169, 179] on span "[DATE] 05:10 AM" at bounding box center [145, 181] width 50 height 8
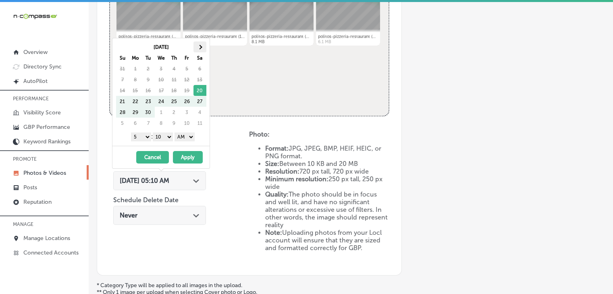
click at [198, 44] on th at bounding box center [200, 47] width 13 height 11
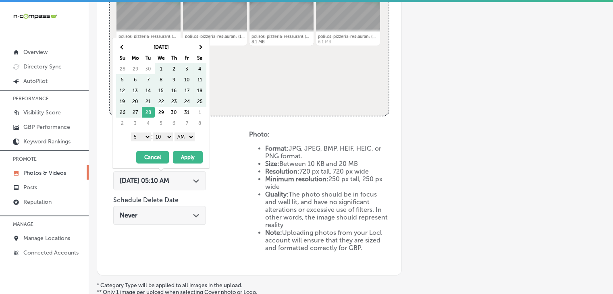
click at [198, 44] on th at bounding box center [200, 47] width 13 height 11
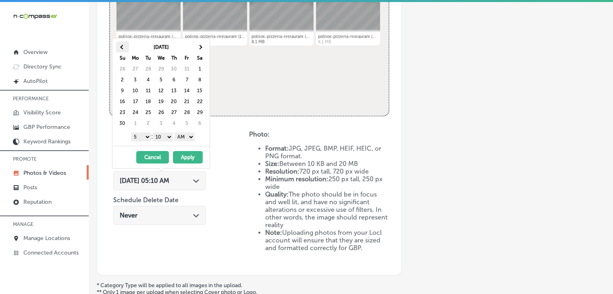
click at [122, 49] on th at bounding box center [122, 47] width 13 height 11
click at [143, 133] on select "1 2 3 4 5 6 7 8 9 10 11 12" at bounding box center [141, 137] width 20 height 9
click at [169, 138] on select "00 10 20 30 40 50" at bounding box center [163, 137] width 20 height 9
drag, startPoint x: 185, startPoint y: 132, endPoint x: 185, endPoint y: 138, distance: 5.2
click at [185, 133] on select "AM PM" at bounding box center [185, 137] width 20 height 9
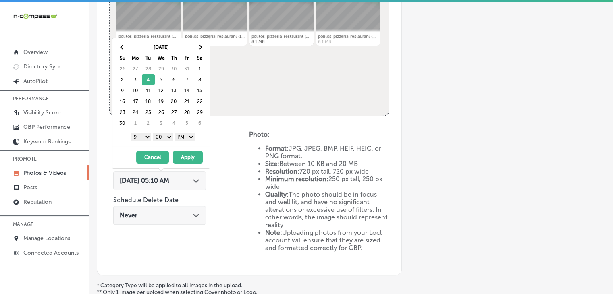
click at [185, 156] on button "Apply" at bounding box center [188, 157] width 30 height 13
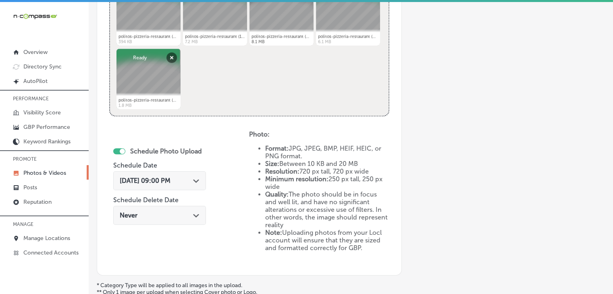
scroll to position [282, 0]
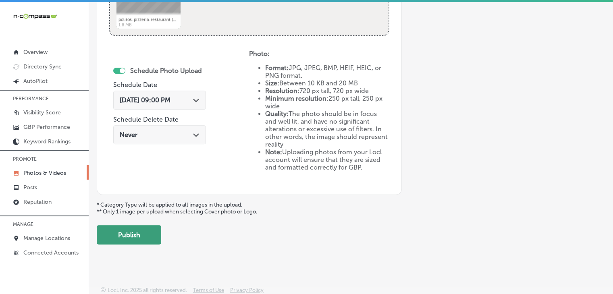
click at [144, 239] on button "Publish" at bounding box center [129, 234] width 65 height 19
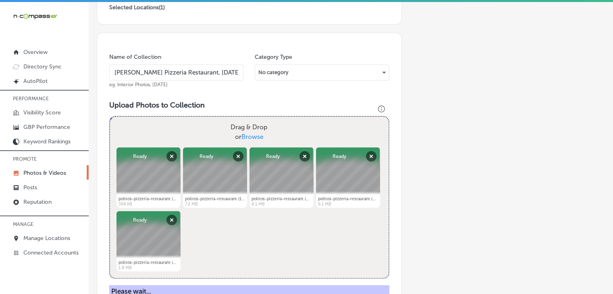
scroll to position [121, 0]
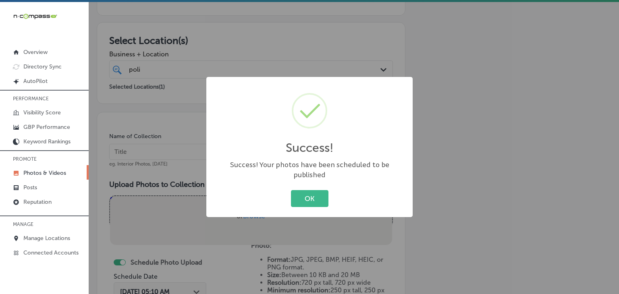
click at [196, 145] on div "Success! × Success! Your photos have been scheduled to be published OK Cancel" at bounding box center [309, 147] width 619 height 294
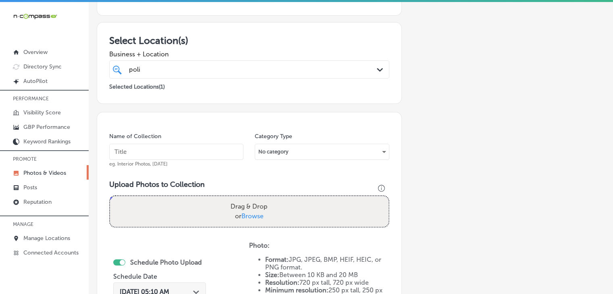
click at [196, 155] on input "text" at bounding box center [176, 152] width 134 height 16
paste input "[PERSON_NAME] Pizzeria Restaurant, [DATE], Week"
type input "[PERSON_NAME] Pizzeria Restaurant, [DATE], Week 2"
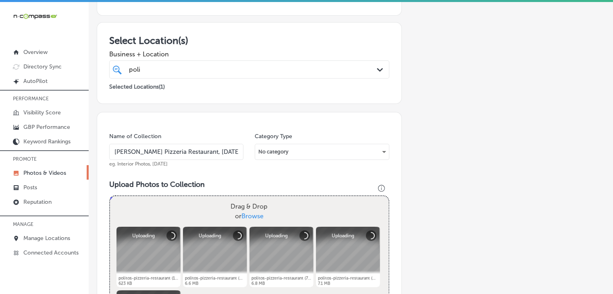
scroll to position [282, 0]
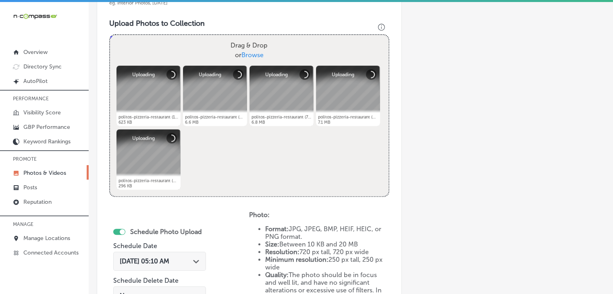
click at [169, 258] on span "[DATE] 05:10 AM" at bounding box center [145, 262] width 50 height 8
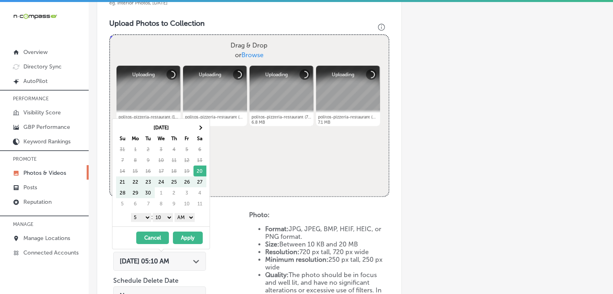
click at [197, 121] on div "[DATE] Su Mo Tu We Th Fr Sa 31 1 2 3 4 5 6 7 8 9 10 11 12 13 14 15 16 17 18 19 …" at bounding box center [161, 173] width 97 height 108
click at [197, 127] on th at bounding box center [200, 127] width 13 height 11
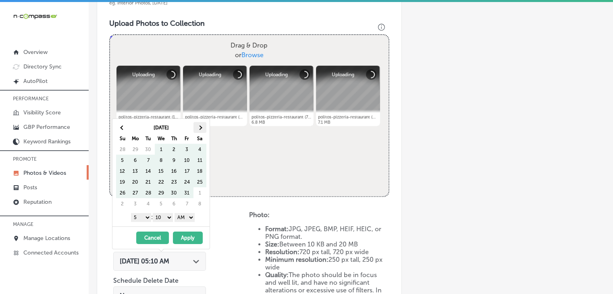
click at [197, 126] on th at bounding box center [200, 127] width 13 height 11
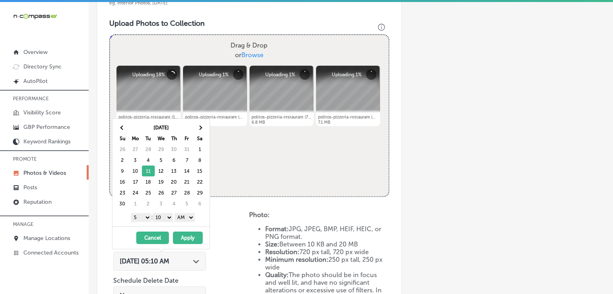
click at [131, 217] on select "1 2 3 4 5 6 7 8 9 10 11 12" at bounding box center [141, 217] width 20 height 9
click at [174, 220] on div "1 2 3 4 5 6 7 8 9 10 11 12 : 00 10 20 30 40 50 AM PM" at bounding box center [163, 217] width 94 height 12
click at [173, 219] on select "00 10 20 30 40 50" at bounding box center [163, 217] width 20 height 9
click at [203, 218] on div "1 2 3 4 5 6 7 8 9 10 11 12 : 00 10 20 30 40 50 AM PM" at bounding box center [163, 217] width 94 height 12
click at [192, 218] on select "AM PM" at bounding box center [185, 217] width 20 height 9
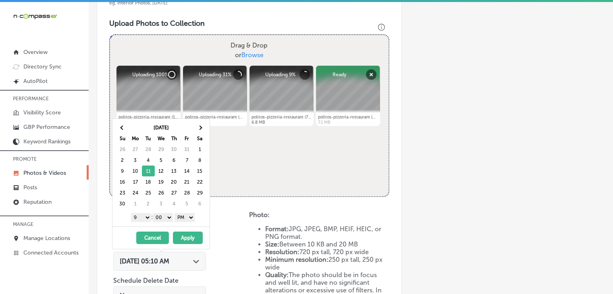
click at [186, 233] on button "Apply" at bounding box center [188, 238] width 30 height 13
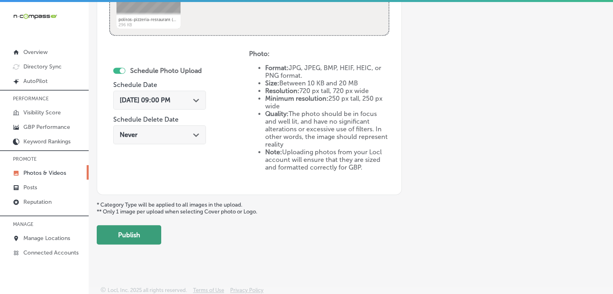
click at [149, 230] on button "Publish" at bounding box center [129, 234] width 65 height 19
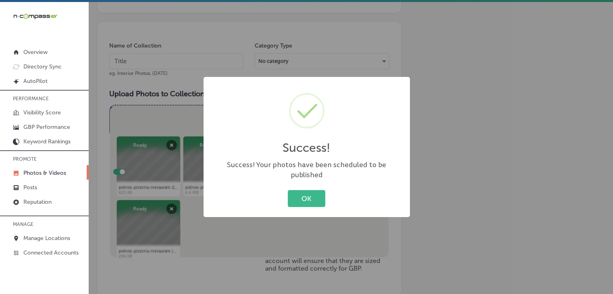
scroll to position [201, 0]
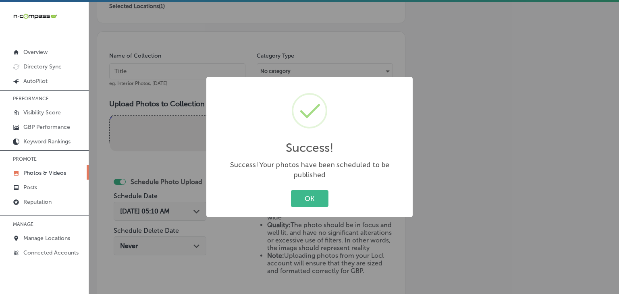
click at [179, 48] on div "Success! × Success! Your photos have been scheduled to be published OK Cancel" at bounding box center [309, 147] width 619 height 294
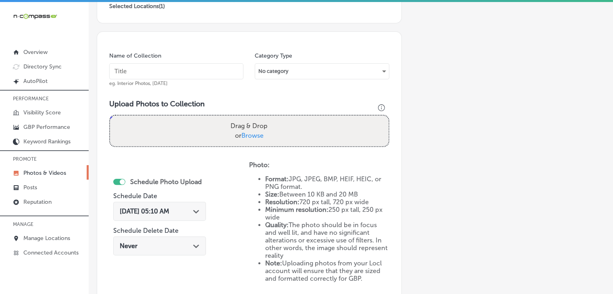
click at [177, 73] on input "text" at bounding box center [176, 71] width 134 height 16
paste input "[PERSON_NAME] Pizzeria Restaurant, [DATE], Week"
type input "[PERSON_NAME] Pizzeria Restaurant, [DATE], Week 3"
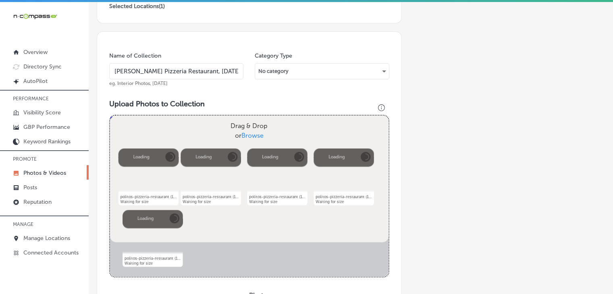
scroll to position [282, 0]
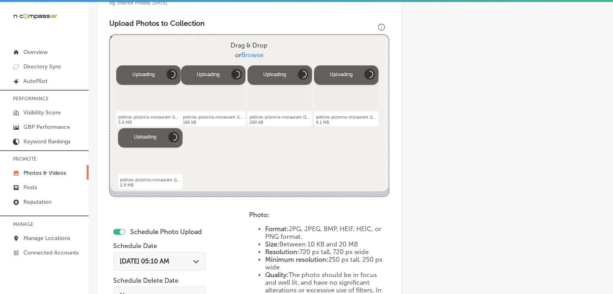
drag, startPoint x: 185, startPoint y: 247, endPoint x: 182, endPoint y: 256, distance: 9.2
click at [183, 255] on div "Schedule Photo Upload Schedule Date [DATE] 05:10 AM Path Created with Sketch. S…" at bounding box center [159, 268] width 93 height 88
click at [182, 256] on div "[DATE] 05:10 AM Path Created with Sketch." at bounding box center [159, 261] width 93 height 19
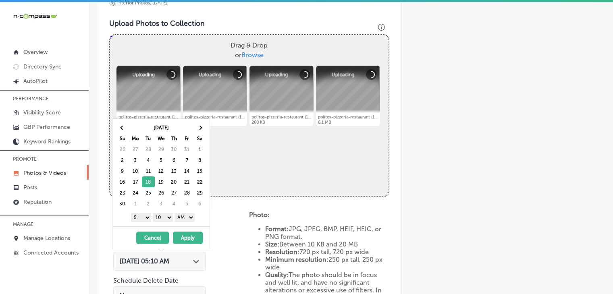
click at [147, 218] on select "1 2 3 4 5 6 7 8 9 10 11 12" at bounding box center [141, 217] width 20 height 9
click at [167, 218] on select "00 10 20 30 40 50" at bounding box center [163, 217] width 20 height 9
click at [191, 215] on select "AM PM" at bounding box center [185, 217] width 20 height 9
click at [188, 239] on button "Apply" at bounding box center [188, 238] width 30 height 13
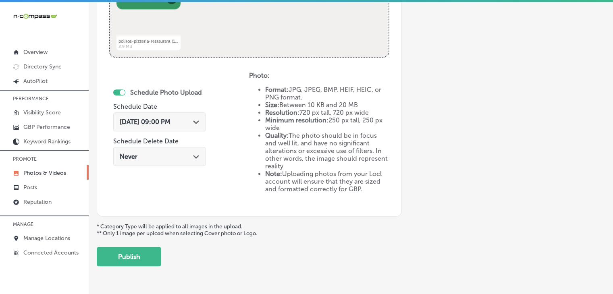
scroll to position [443, 0]
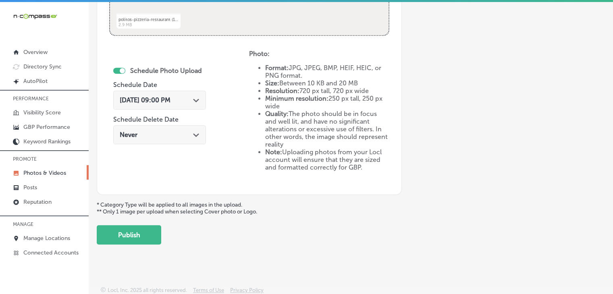
click at [156, 236] on button "Publish" at bounding box center [129, 234] width 65 height 19
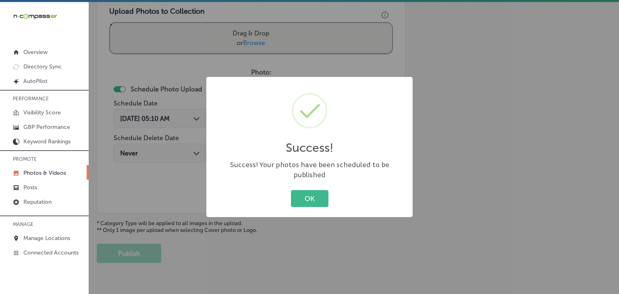
click at [224, 78] on div "Success! × Success! Your photos have been scheduled to be published OK Cancel" at bounding box center [309, 147] width 619 height 294
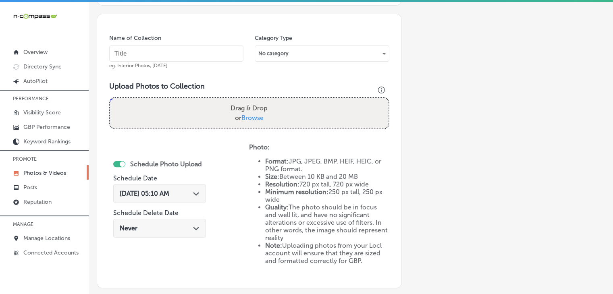
scroll to position [213, 0]
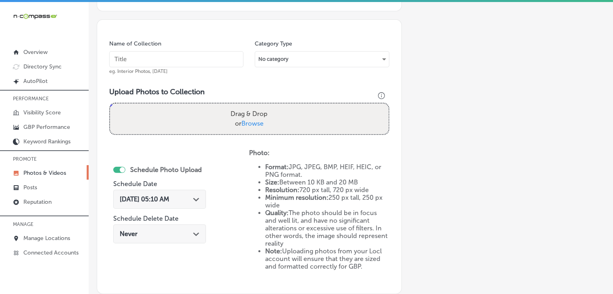
click at [224, 65] on input "text" at bounding box center [176, 59] width 134 height 16
paste input "[PERSON_NAME] Pizzeria Restaurant, [DATE], Week"
type input "[PERSON_NAME] Pizzeria Restaurant, [DATE], Week 4"
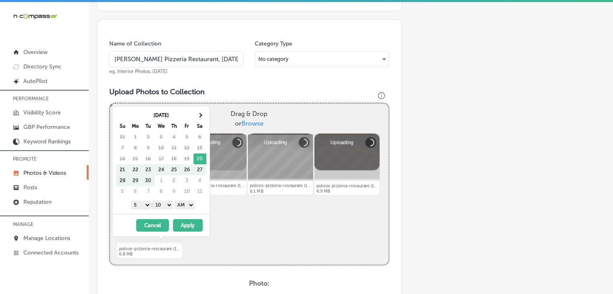
scroll to position [294, 0]
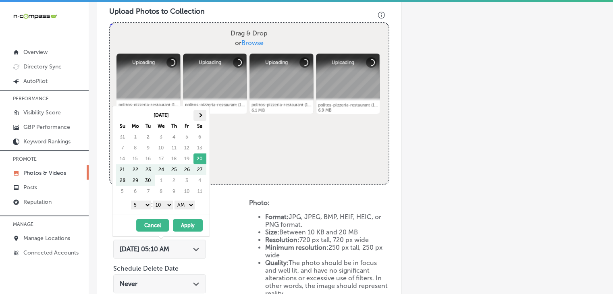
click at [204, 115] on th at bounding box center [200, 115] width 13 height 11
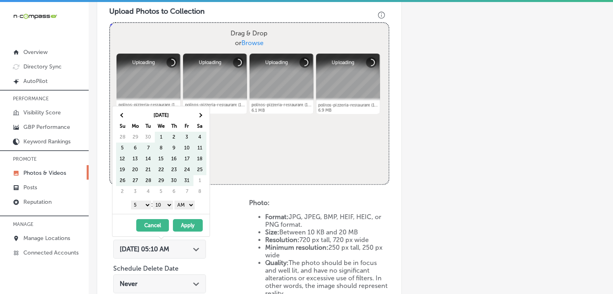
click at [204, 115] on th at bounding box center [200, 115] width 13 height 11
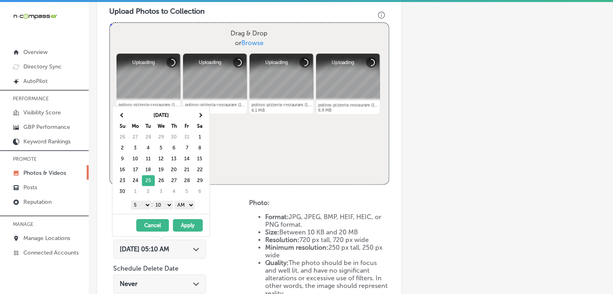
click at [150, 203] on div "1 2 3 4 5 6 7 8 9 10 11 12 : 00 10 20 30 40 50 AM PM" at bounding box center [163, 205] width 94 height 12
click at [145, 208] on select "1 2 3 4 5 6 7 8 9 10 11 12" at bounding box center [141, 205] width 20 height 9
click at [167, 208] on select "00 10 20 30 40 50" at bounding box center [163, 205] width 20 height 9
click at [169, 206] on select "00 10 20 30 40 50" at bounding box center [163, 205] width 20 height 9
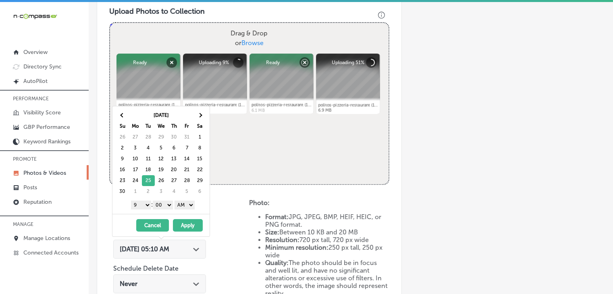
drag, startPoint x: 186, startPoint y: 204, endPoint x: 186, endPoint y: 208, distance: 4.8
click at [186, 204] on select "AM PM" at bounding box center [185, 205] width 20 height 9
click at [186, 223] on button "Apply" at bounding box center [188, 225] width 30 height 13
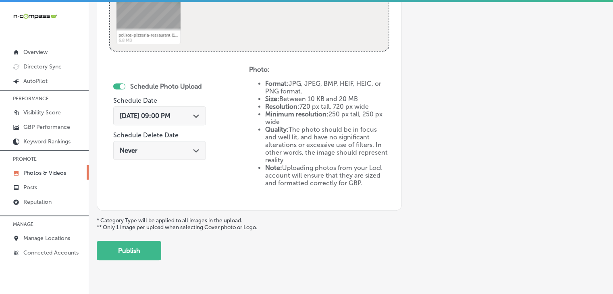
scroll to position [443, 0]
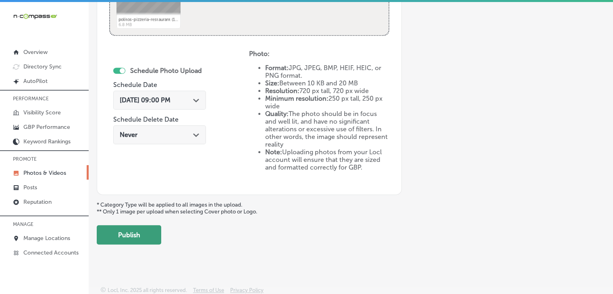
click at [148, 241] on button "Publish" at bounding box center [129, 234] width 65 height 19
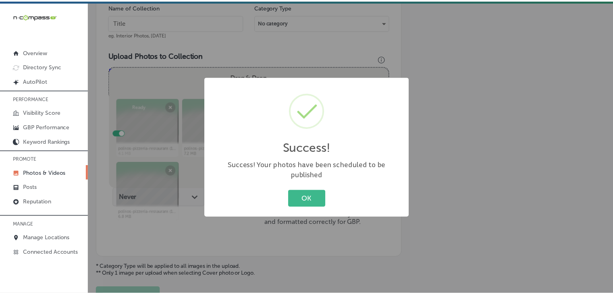
scroll to position [241, 0]
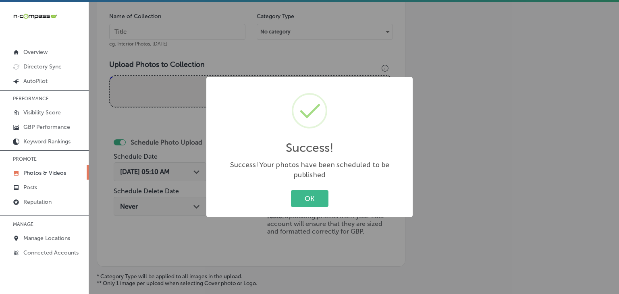
click at [243, 72] on div "Success! × Success! Your photos have been scheduled to be published OK Cancel" at bounding box center [309, 147] width 619 height 294
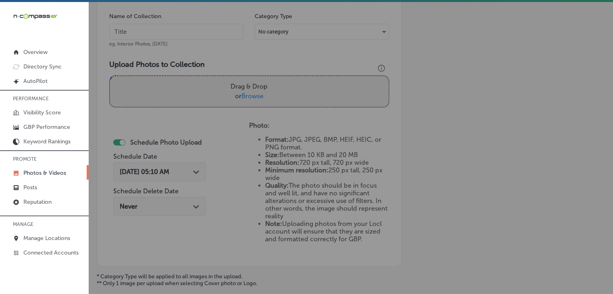
click at [212, 21] on div "Name of Collection eg. Interior Photos, [DATE]" at bounding box center [176, 30] width 134 height 35
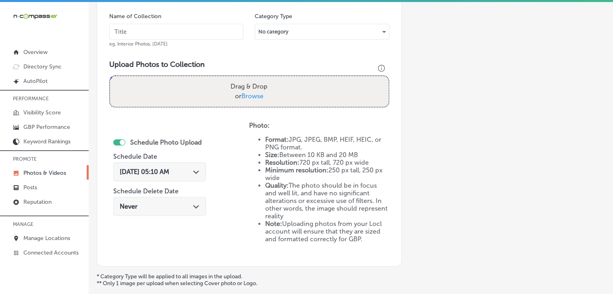
click at [212, 26] on input "text" at bounding box center [176, 32] width 134 height 16
paste input "[PERSON_NAME] Pizzeria Restaurant, [DATE], Week"
type input "[PERSON_NAME] Pizzeria Restaurant, [DATE], Week 5"
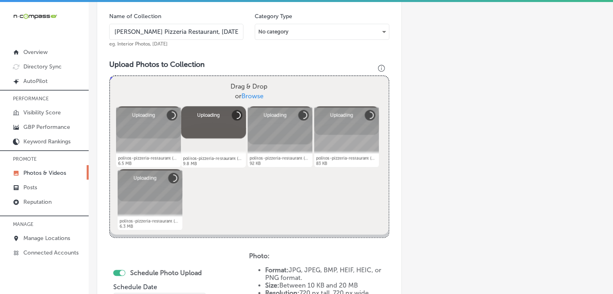
scroll to position [321, 0]
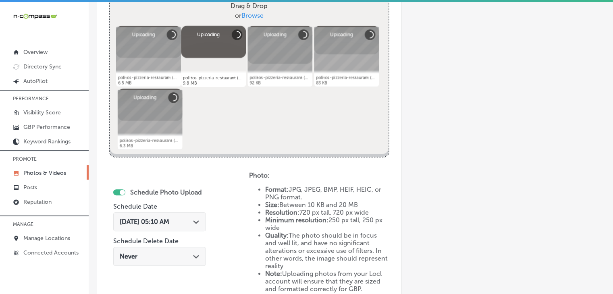
click at [173, 229] on div "[DATE] 05:10 AM Path Created with Sketch." at bounding box center [159, 222] width 93 height 19
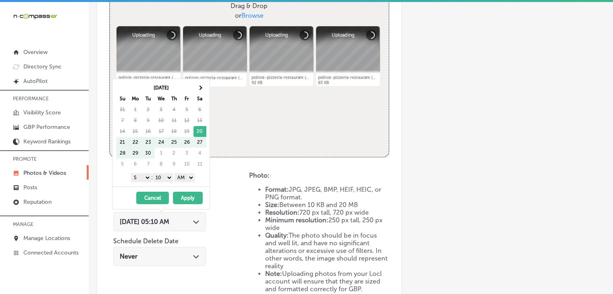
click at [207, 87] on div "[DATE] Su Mo Tu We Th Fr Sa 31 1 2 3 4 5 6 7 8 9 10 11 12 13 14 15 16 17 18 19 …" at bounding box center [163, 126] width 94 height 88
click at [204, 89] on th at bounding box center [200, 88] width 13 height 11
click at [143, 176] on select "1 2 3 4 5 6 7 8 9 10 11 12" at bounding box center [141, 177] width 20 height 9
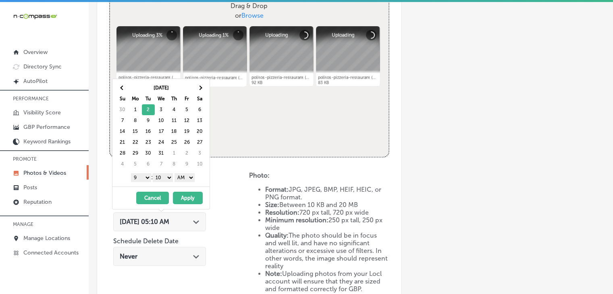
click at [160, 179] on select "00 10 20 30 40 50" at bounding box center [163, 177] width 20 height 9
click at [186, 175] on select "AM PM" at bounding box center [185, 177] width 20 height 9
click at [186, 196] on button "Apply" at bounding box center [188, 198] width 30 height 13
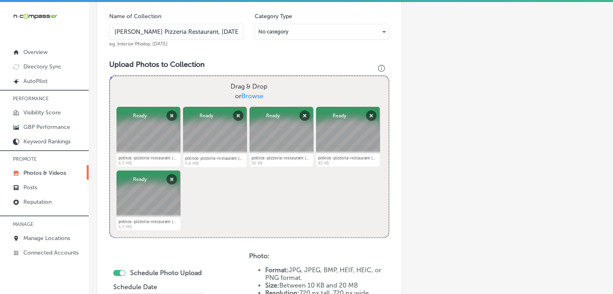
scroll to position [402, 0]
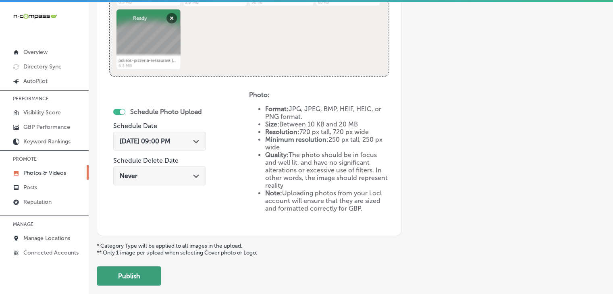
click at [154, 267] on button "Publish" at bounding box center [129, 276] width 65 height 19
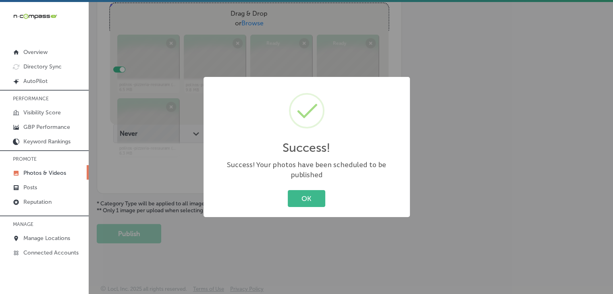
scroll to position [241, 0]
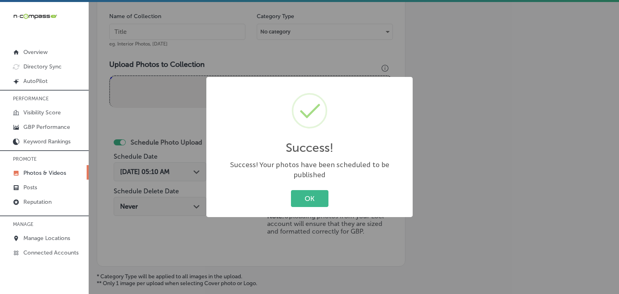
click at [246, 42] on div "Success! × Success! Your photos have been scheduled to be published OK Cancel" at bounding box center [309, 147] width 619 height 294
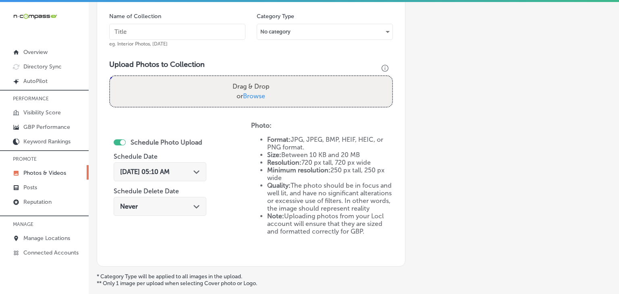
click at [239, 29] on input "text" at bounding box center [177, 32] width 136 height 16
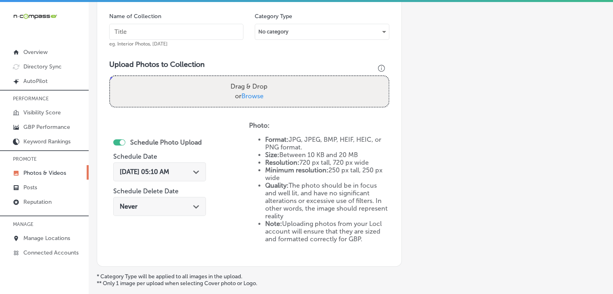
paste input "[PERSON_NAME] Pizzeria Restaurant, [DATE], Week"
click at [197, 31] on input "[PERSON_NAME] Pizzeria Restaurant, [DATE], Week" at bounding box center [176, 32] width 134 height 16
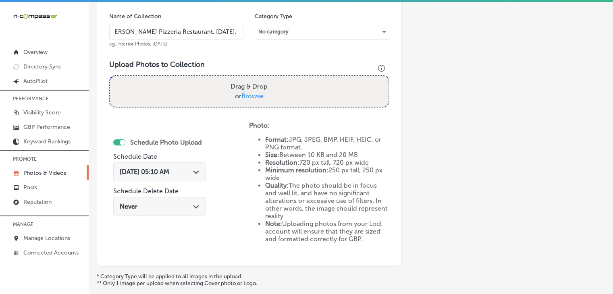
type input "[PERSON_NAME] Pizzeria Restaurant, [DATE], Week 1"
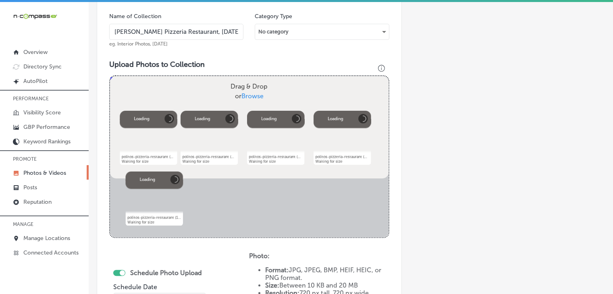
scroll to position [321, 0]
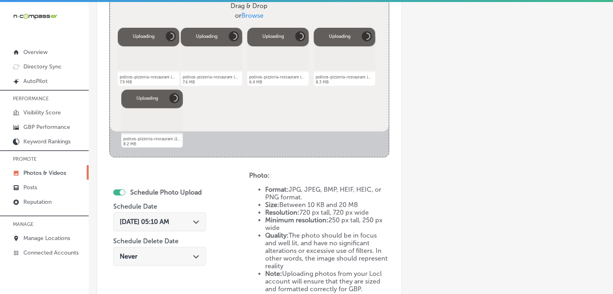
click at [181, 232] on div "[DATE] 05:10 AM Path Created with Sketch." at bounding box center [159, 224] width 93 height 27
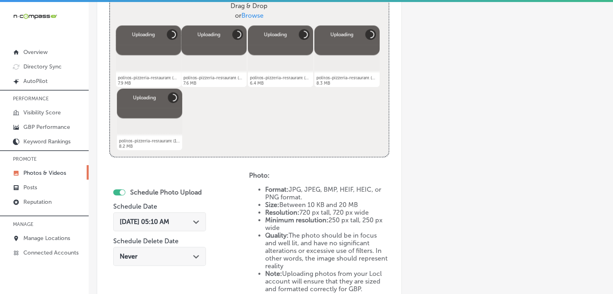
click at [181, 228] on div "[DATE] 05:10 AM Path Created with Sketch." at bounding box center [159, 222] width 93 height 19
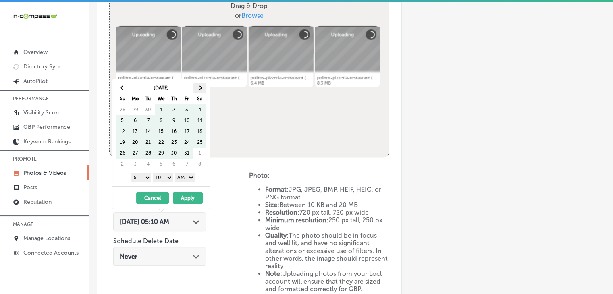
click at [198, 86] on th at bounding box center [200, 88] width 13 height 11
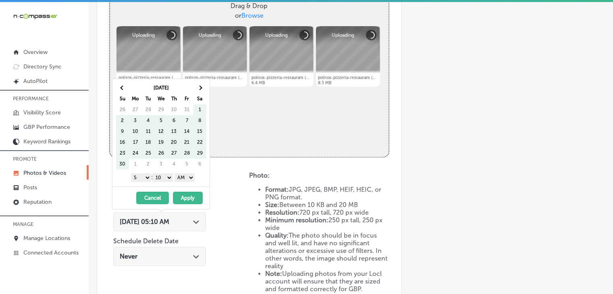
click at [198, 86] on th at bounding box center [200, 88] width 13 height 11
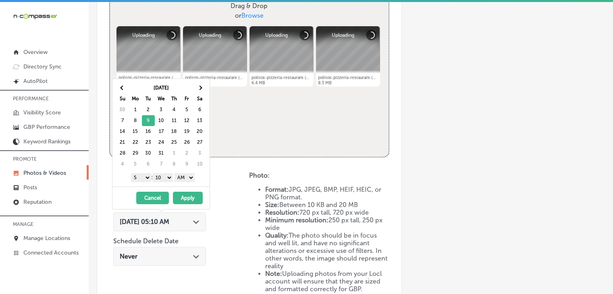
click at [148, 179] on select "1 2 3 4 5 6 7 8 9 10 11 12" at bounding box center [141, 177] width 20 height 9
click at [166, 181] on select "00 10 20 30 40 50" at bounding box center [163, 177] width 20 height 9
click at [179, 180] on select "AM PM" at bounding box center [185, 177] width 20 height 9
click at [180, 195] on button "Apply" at bounding box center [188, 198] width 30 height 13
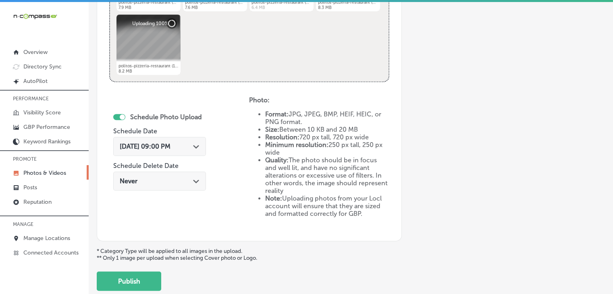
scroll to position [402, 0]
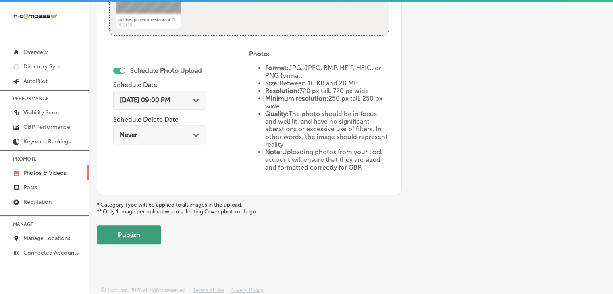
click at [146, 236] on button "Publish" at bounding box center [129, 234] width 65 height 19
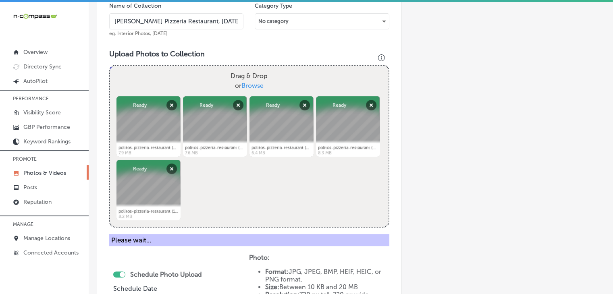
scroll to position [282, 0]
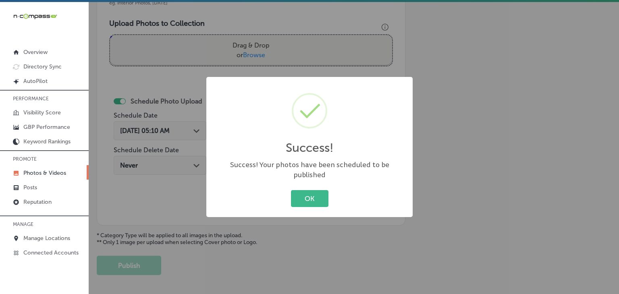
click at [190, 48] on div "Success! × Success! Your photos have been scheduled to be published OK Cancel" at bounding box center [309, 147] width 619 height 294
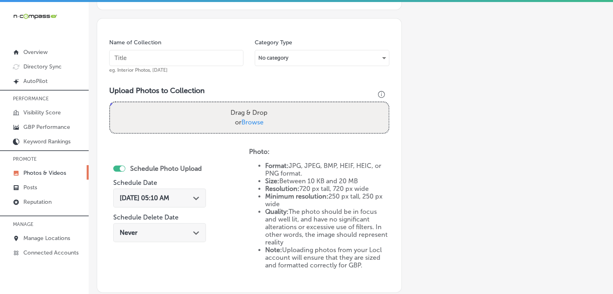
scroll to position [201, 0]
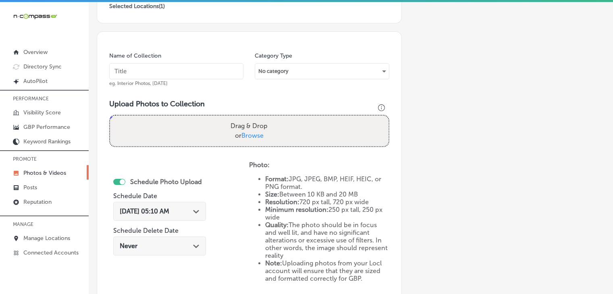
click at [193, 63] on input "text" at bounding box center [176, 71] width 134 height 16
paste input "[PERSON_NAME] Pizzeria Restaurant, [DATE], Week"
type input "[PERSON_NAME] Pizzeria Restaurant, [DATE], Week 2"
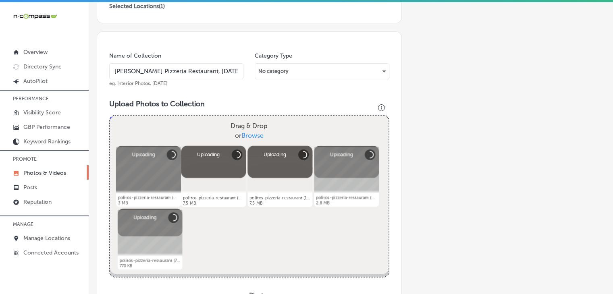
scroll to position [282, 0]
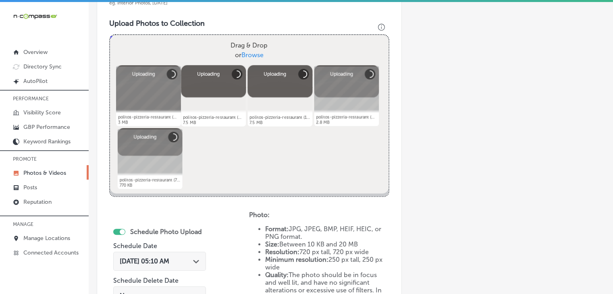
click at [196, 265] on div "[DATE] 05:10 AM Path Created with Sketch." at bounding box center [159, 261] width 93 height 19
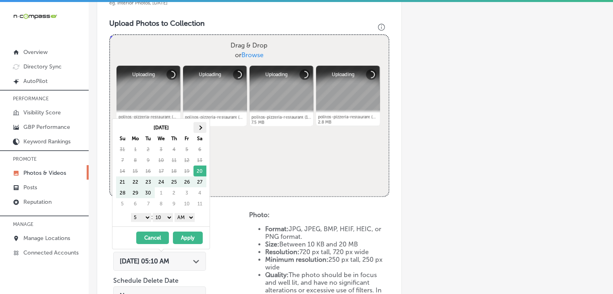
click at [194, 131] on th at bounding box center [200, 127] width 13 height 11
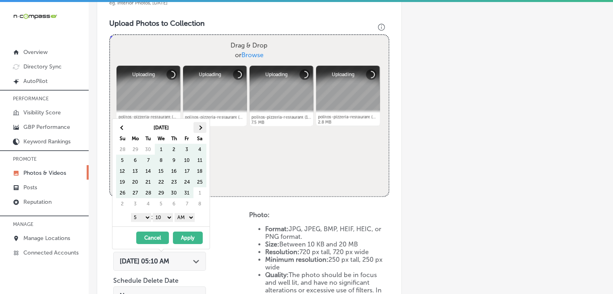
click at [195, 131] on th at bounding box center [200, 127] width 13 height 11
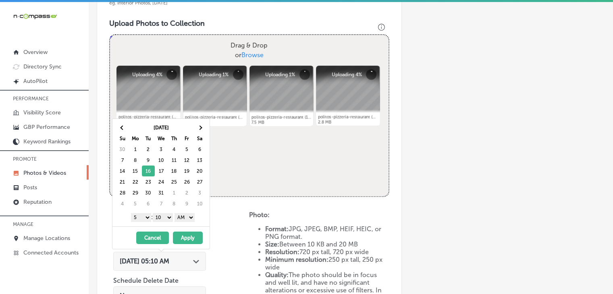
click at [143, 219] on select "1 2 3 4 5 6 7 8 9 10 11 12" at bounding box center [141, 217] width 20 height 9
click at [173, 215] on select "00 10 20 30 40 50" at bounding box center [163, 217] width 20 height 9
click at [169, 220] on select "00 10 20 30 40 50" at bounding box center [163, 217] width 20 height 9
click at [169, 221] on select "00 10 20 30 40 50" at bounding box center [163, 217] width 20 height 9
click at [180, 216] on select "AM PM" at bounding box center [185, 217] width 20 height 9
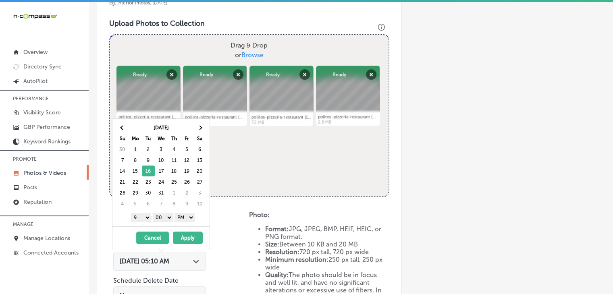
click at [183, 242] on button "Apply" at bounding box center [188, 238] width 30 height 13
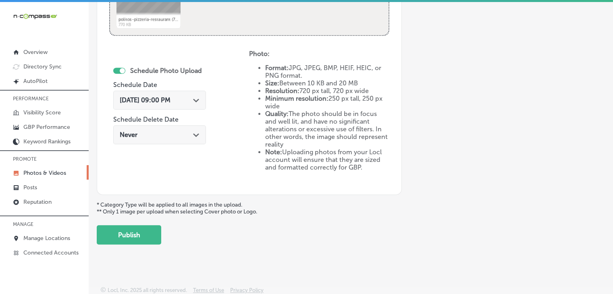
drag, startPoint x: 144, startPoint y: 238, endPoint x: 152, endPoint y: 233, distance: 9.1
click at [144, 238] on button "Publish" at bounding box center [129, 234] width 65 height 19
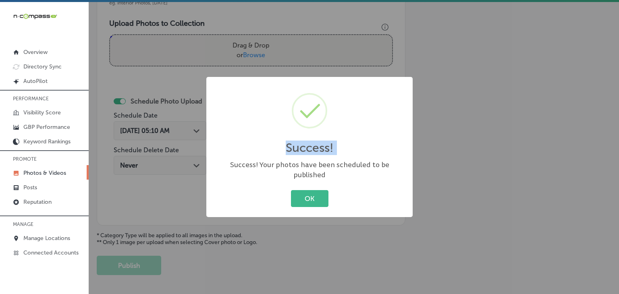
click at [213, 65] on div "Success! × Success! Your photos have been scheduled to be published OK Cancel" at bounding box center [309, 147] width 619 height 294
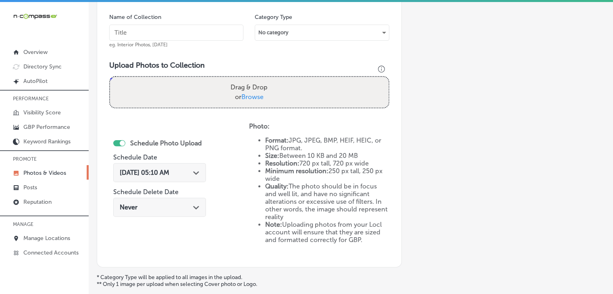
scroll to position [201, 0]
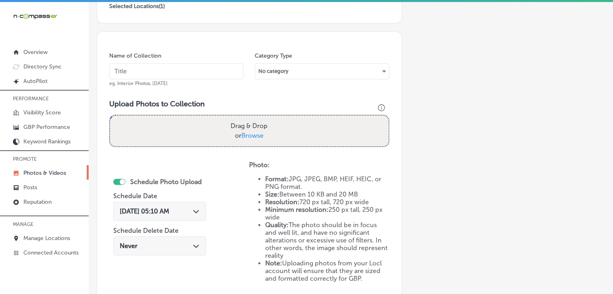
click at [206, 77] on input "text" at bounding box center [176, 71] width 134 height 16
paste input "[PERSON_NAME] Pizzeria Restaurant, [DATE], Week"
type input "[PERSON_NAME] Pizzeria Restaurant, [DATE], Week 3"
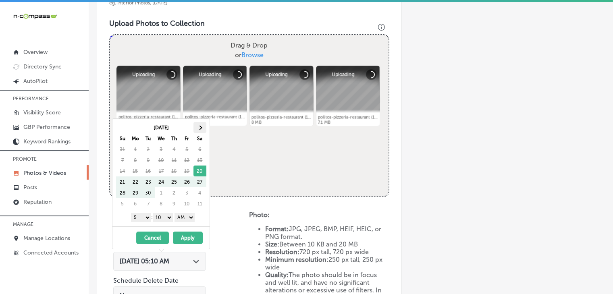
click at [204, 125] on th at bounding box center [200, 127] width 13 height 11
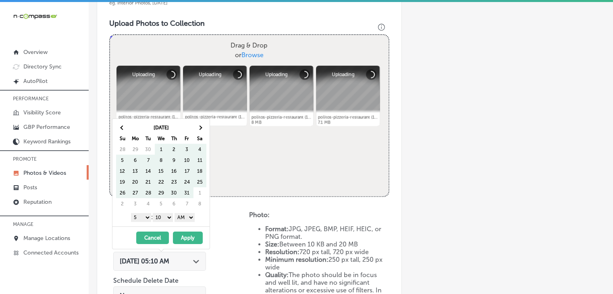
click at [204, 125] on th at bounding box center [200, 127] width 13 height 11
click at [200, 125] on th at bounding box center [200, 127] width 13 height 11
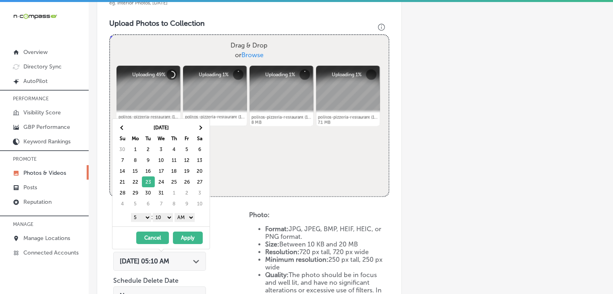
click at [133, 220] on select "1 2 3 4 5 6 7 8 9 10 11 12" at bounding box center [141, 217] width 20 height 9
click at [161, 219] on select "00 10 20 30 40 50" at bounding box center [163, 217] width 20 height 9
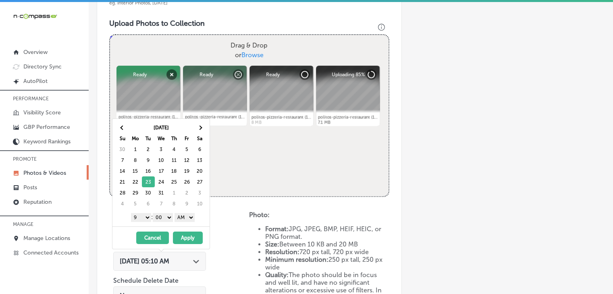
click at [186, 217] on select "AM PM" at bounding box center [185, 217] width 20 height 9
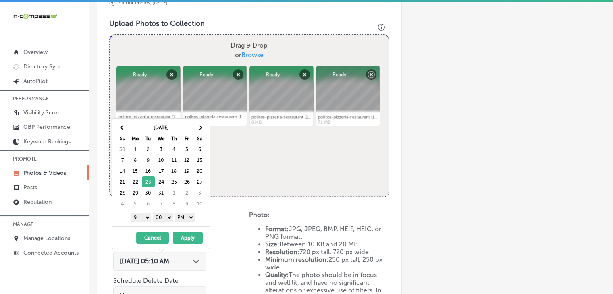
click at [188, 237] on button "Apply" at bounding box center [188, 238] width 30 height 13
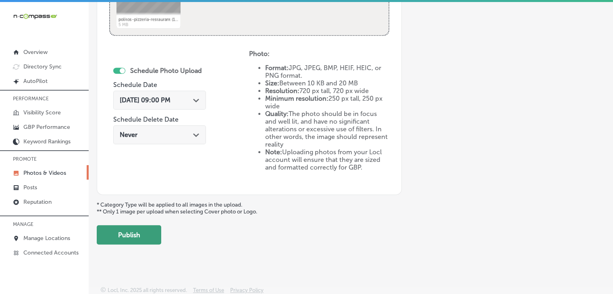
click at [150, 241] on button "Publish" at bounding box center [129, 234] width 65 height 19
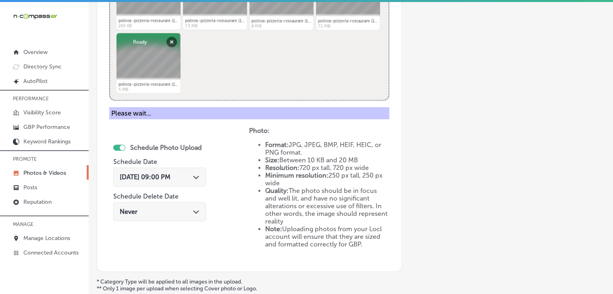
scroll to position [213, 0]
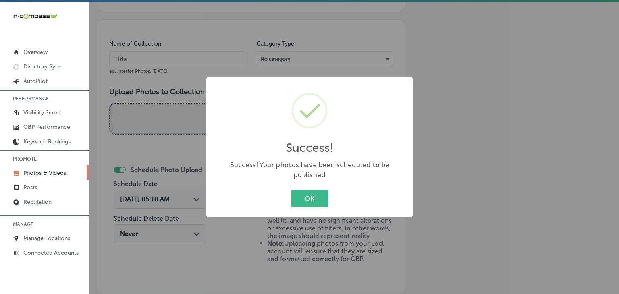
click at [204, 91] on div "Success! × Success! Your photos have been scheduled to be published OK Cancel" at bounding box center [309, 147] width 619 height 294
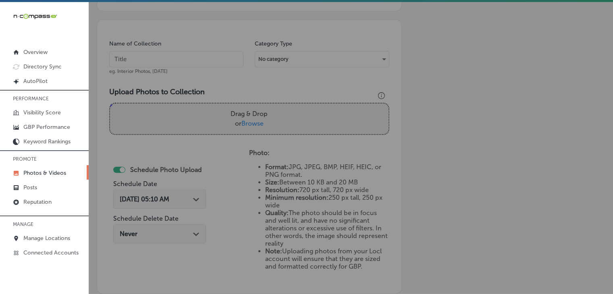
click at [205, 63] on input "text" at bounding box center [176, 59] width 134 height 16
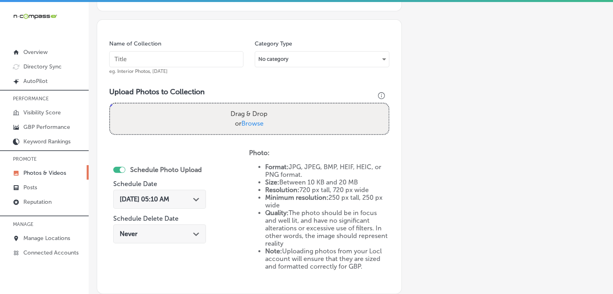
paste input "[PERSON_NAME] Pizzeria Restaurant, [DATE], Week"
type input "[PERSON_NAME] Pizzeria Restaurant, [DATE], Week 4"
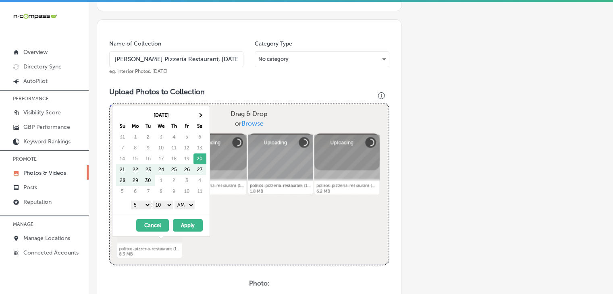
scroll to position [294, 0]
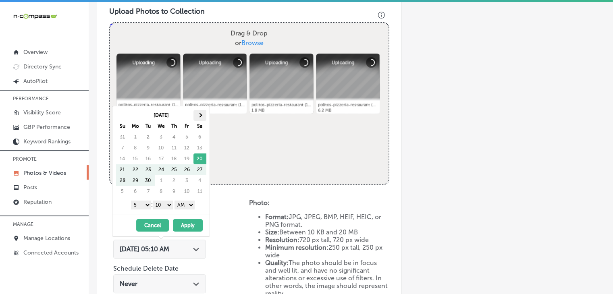
click at [198, 115] on span at bounding box center [200, 115] width 4 height 4
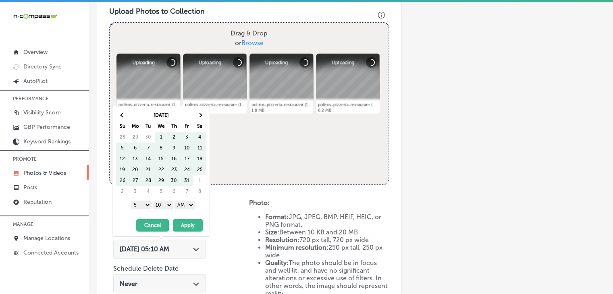
click at [198, 115] on span at bounding box center [200, 115] width 4 height 4
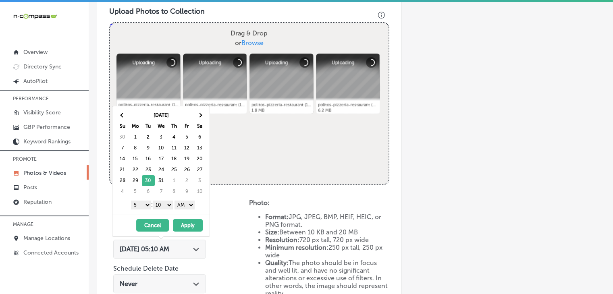
click at [149, 200] on div "1 2 3 4 5 6 7 8 9 10 11 12 : 00 10 20 30 40 50 AM PM" at bounding box center [163, 205] width 94 height 12
click at [148, 204] on select "1 2 3 4 5 6 7 8 9 10 11 12" at bounding box center [141, 205] width 20 height 9
click at [167, 212] on div "[DATE] Su Mo Tu We Th Fr Sa 30 1 2 3 4 5 6 7 8 9 10 11 12 13 14 15 16 17 18 19 …" at bounding box center [161, 160] width 97 height 108
click at [167, 205] on select "00 10 20 30 40 50" at bounding box center [163, 205] width 20 height 9
click at [181, 206] on select "AM PM" at bounding box center [185, 205] width 20 height 9
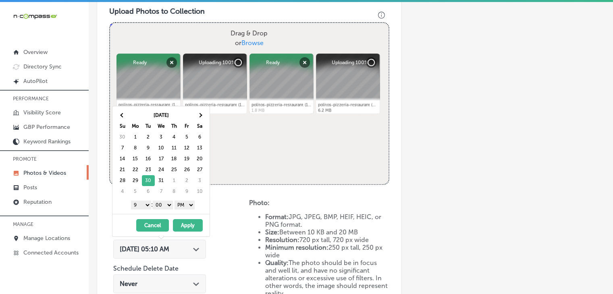
click at [181, 222] on button "Apply" at bounding box center [188, 225] width 30 height 13
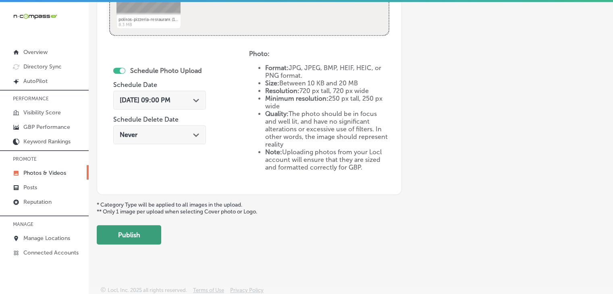
click at [146, 235] on button "Publish" at bounding box center [129, 234] width 65 height 19
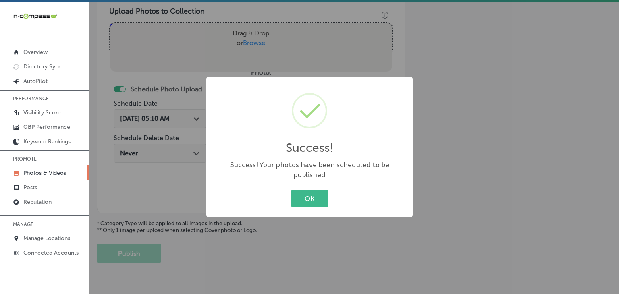
click at [179, 0] on div "Success! × Success! Your photos have been scheduled to be published OK Cancel" at bounding box center [309, 147] width 619 height 294
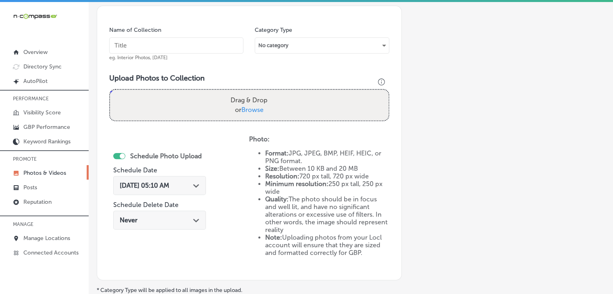
scroll to position [213, 0]
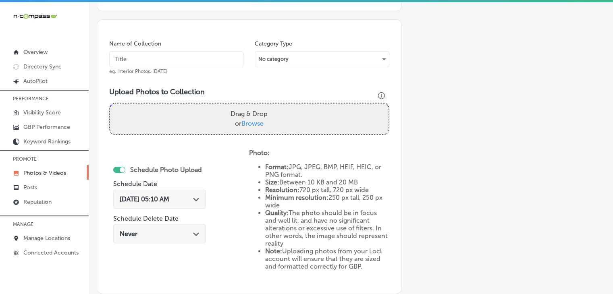
click at [206, 67] on input "text" at bounding box center [176, 59] width 134 height 16
paste input "[PERSON_NAME] Pizzeria Restaurant, [DATE], Week"
click at [198, 61] on input "[PERSON_NAME] Pizzeria Restaurant, [DATE], Week" at bounding box center [176, 59] width 134 height 16
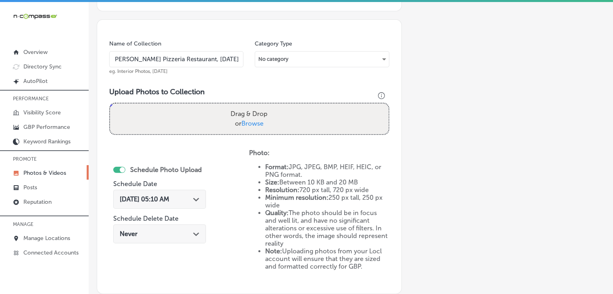
scroll to position [0, 5]
type input "[PERSON_NAME] Pizzeria Restaurant, [DATE], Week 1"
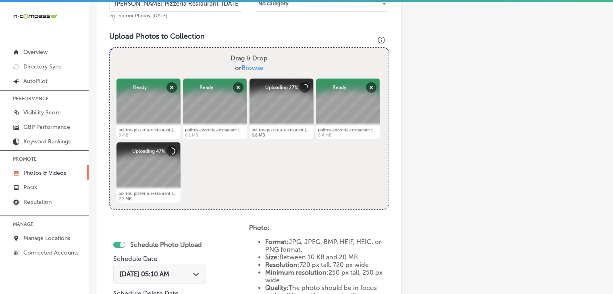
scroll to position [294, 0]
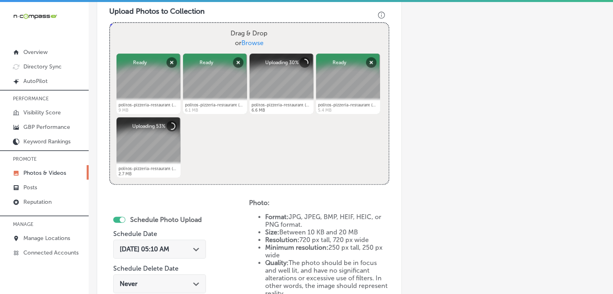
click at [190, 247] on div "[DATE] 05:10 AM Path Created with Sketch." at bounding box center [160, 250] width 80 height 8
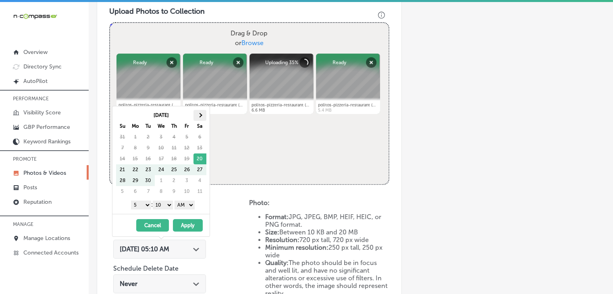
click at [201, 120] on th at bounding box center [200, 115] width 13 height 11
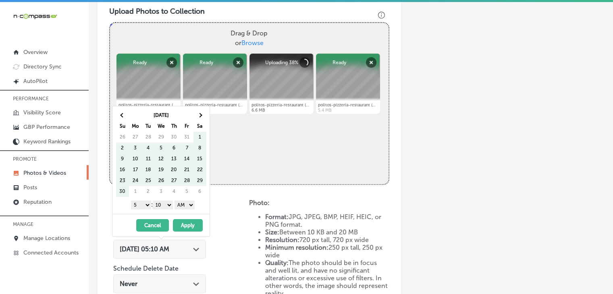
click at [201, 120] on th at bounding box center [200, 115] width 13 height 11
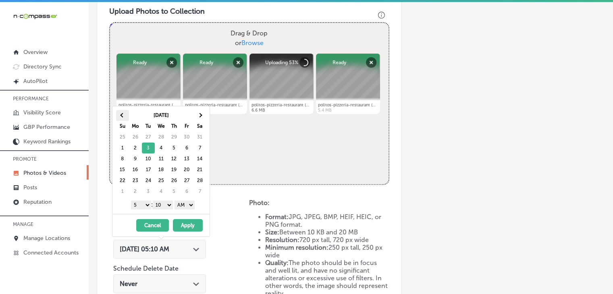
click at [126, 117] on th at bounding box center [122, 115] width 13 height 11
click at [144, 202] on select "1 2 3 4 5 6 7 8 9 10 11 12" at bounding box center [141, 205] width 20 height 9
click at [167, 210] on div "1 2 3 4 5 6 7 8 9 10 11 12 : 00 10 20 30 40 50 AM PM" at bounding box center [163, 205] width 94 height 12
click at [167, 208] on select "00 10 20 30 40 50" at bounding box center [163, 205] width 20 height 9
click at [180, 207] on select "AM PM" at bounding box center [185, 205] width 20 height 9
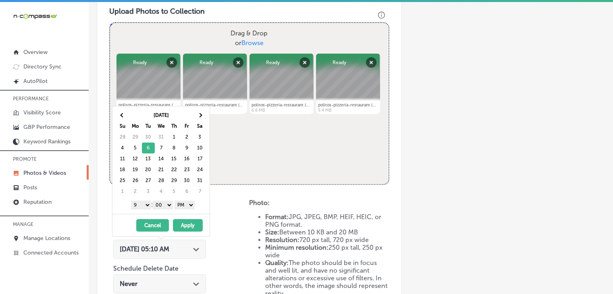
click at [184, 226] on button "Apply" at bounding box center [188, 225] width 30 height 13
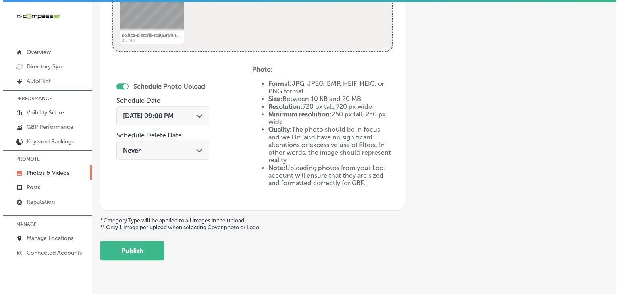
scroll to position [443, 0]
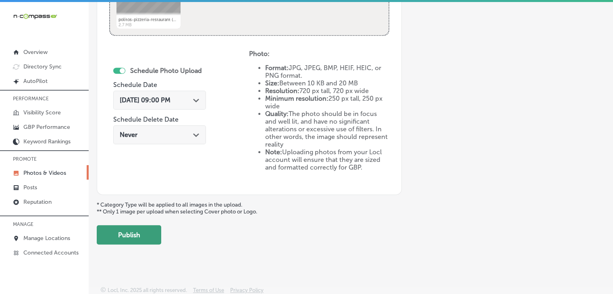
click at [150, 242] on button "Publish" at bounding box center [129, 234] width 65 height 19
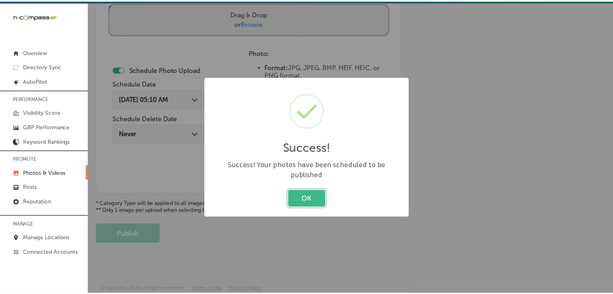
scroll to position [313, 0]
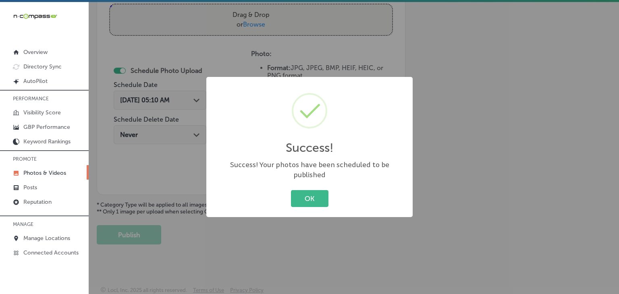
click at [452, 92] on div "Success! × Success! Your photos have been scheduled to be published OK Cancel" at bounding box center [309, 147] width 619 height 294
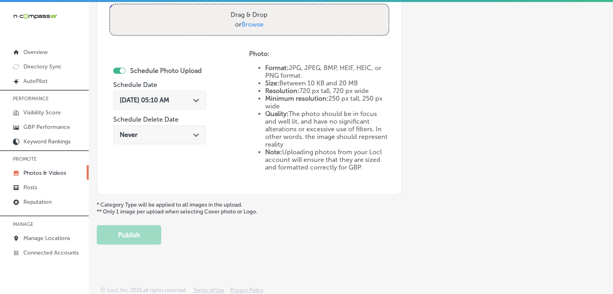
click at [61, 175] on p "Photos & Videos" at bounding box center [44, 173] width 43 height 7
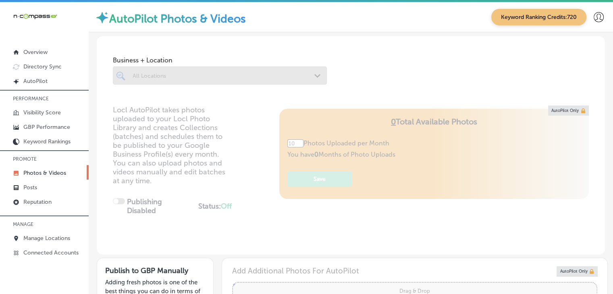
type input "5"
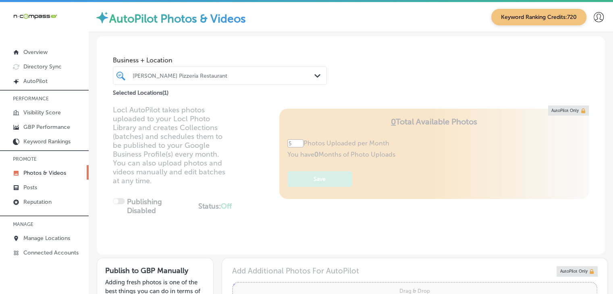
drag, startPoint x: 239, startPoint y: 88, endPoint x: 237, endPoint y: 84, distance: 4.9
click at [239, 89] on div "Selected Locations ( 1 )" at bounding box center [220, 91] width 214 height 10
click at [238, 75] on div "[PERSON_NAME] Pizzeria Restaurant" at bounding box center [224, 75] width 183 height 7
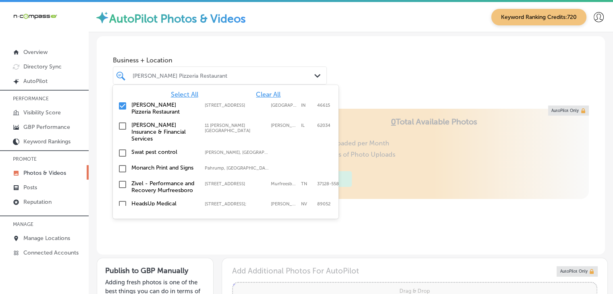
click at [265, 92] on span "Clear All" at bounding box center [268, 95] width 25 height 8
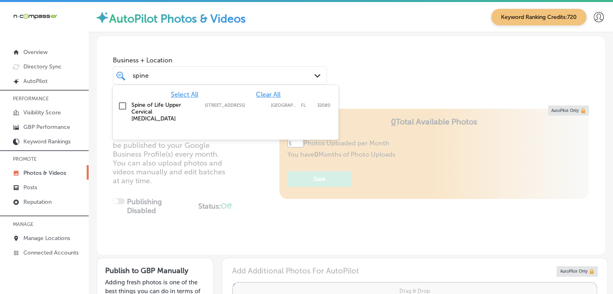
click at [259, 119] on div "Select All Clear All Spine of Life Upper Cervical [MEDICAL_DATA] [STREET_ADDRES…" at bounding box center [226, 106] width 226 height 42
click at [261, 117] on div "Spine of Life Upper Cervical [MEDICAL_DATA] [STREET_ADDRESS][GEOGRAPHIC_DATA][S…" at bounding box center [225, 112] width 219 height 24
type input "spine"
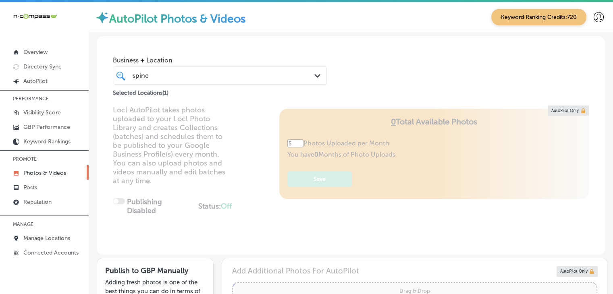
click at [471, 218] on div "Locl AutoPilot takes photos uploaded to your Locl Photo Library and creates Col…" at bounding box center [351, 180] width 509 height 149
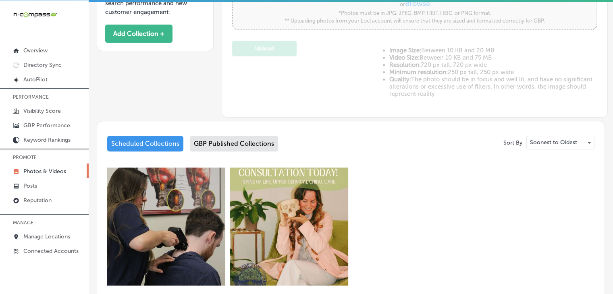
scroll to position [323, 0]
